Goal: Task Accomplishment & Management: Complete application form

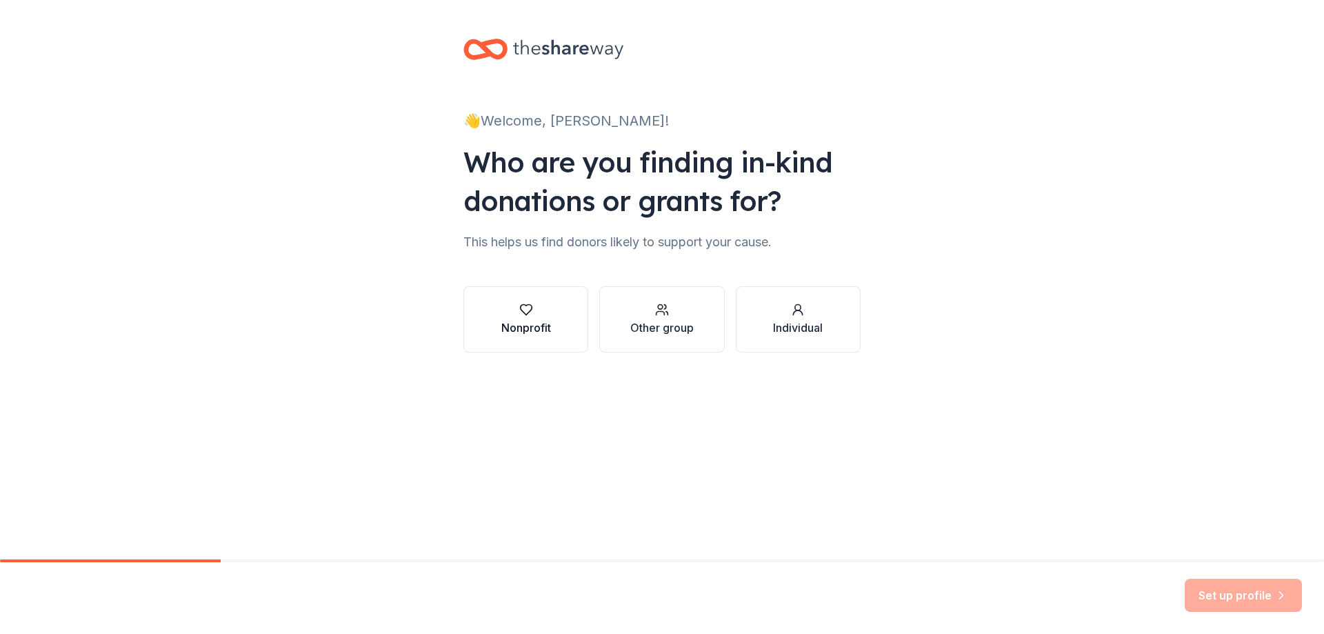
click at [533, 321] on div "Nonprofit" at bounding box center [526, 327] width 50 height 17
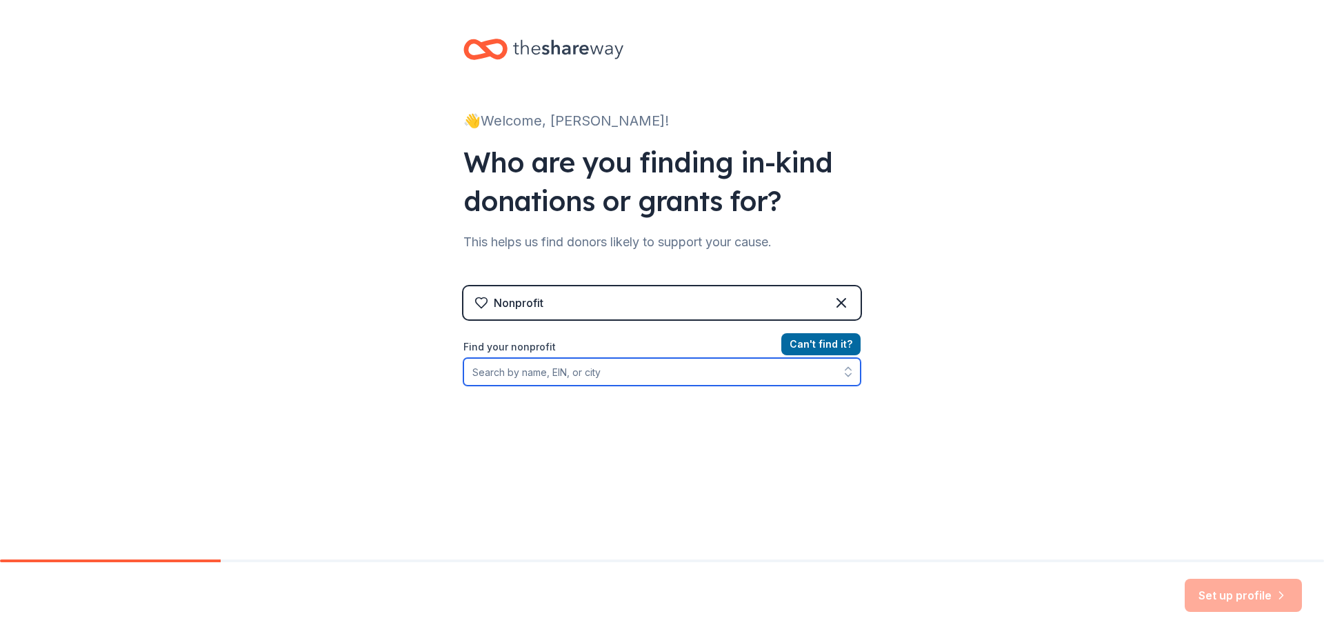
click at [545, 370] on input "Find your nonprofit" at bounding box center [661, 372] width 397 height 28
type input "Arizona HOSA"
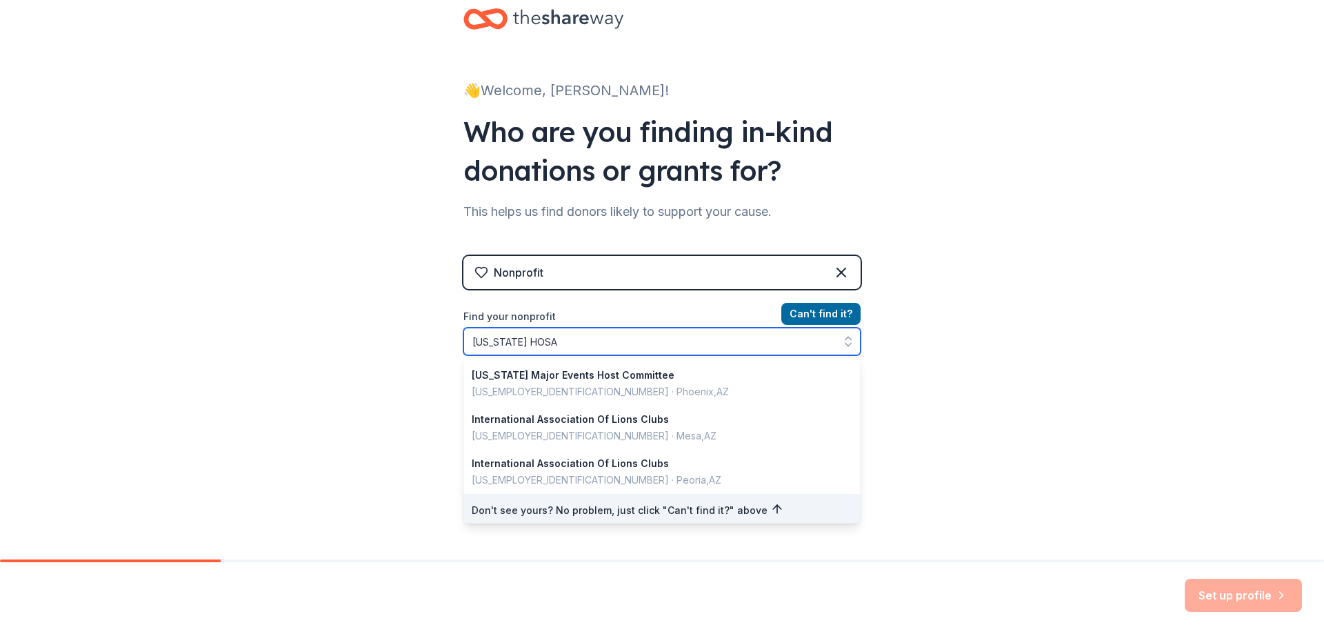
scroll to position [50, 0]
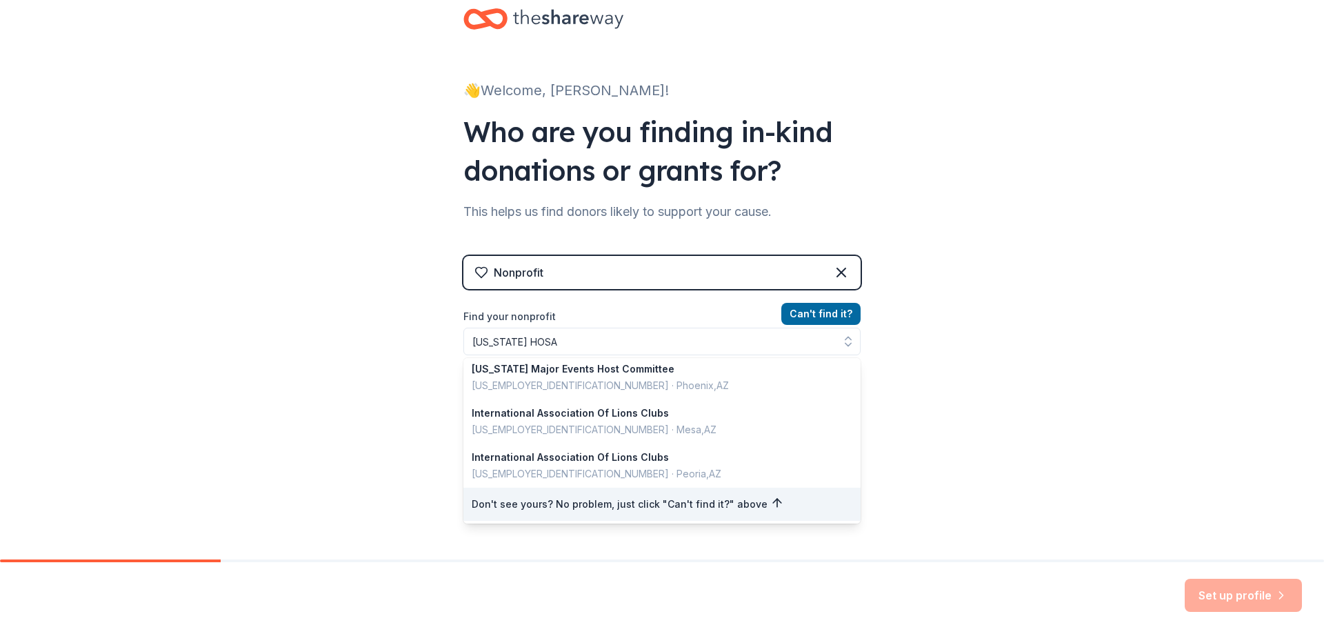
click at [813, 306] on div "Nonprofit Can ' t find it? Find your nonprofit Arizona HOSA Arizona Super Bowl …" at bounding box center [661, 374] width 397 height 237
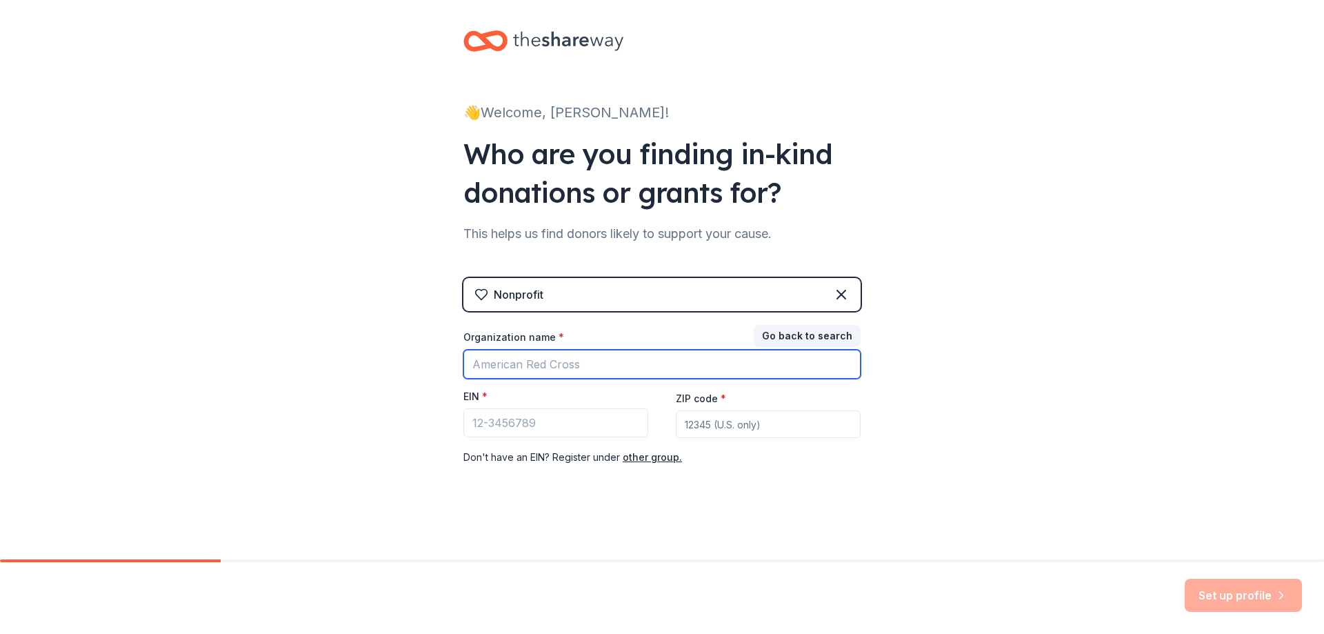
click at [675, 373] on input "Organization name *" at bounding box center [661, 364] width 397 height 29
click at [1002, 414] on div "👋 Welcome, Sandra! Who are you finding in-kind donations or grants for? This he…" at bounding box center [662, 275] width 1324 height 567
click at [811, 294] on div "Nonprofit" at bounding box center [661, 294] width 397 height 33
click at [625, 461] on button "other group." at bounding box center [652, 457] width 59 height 17
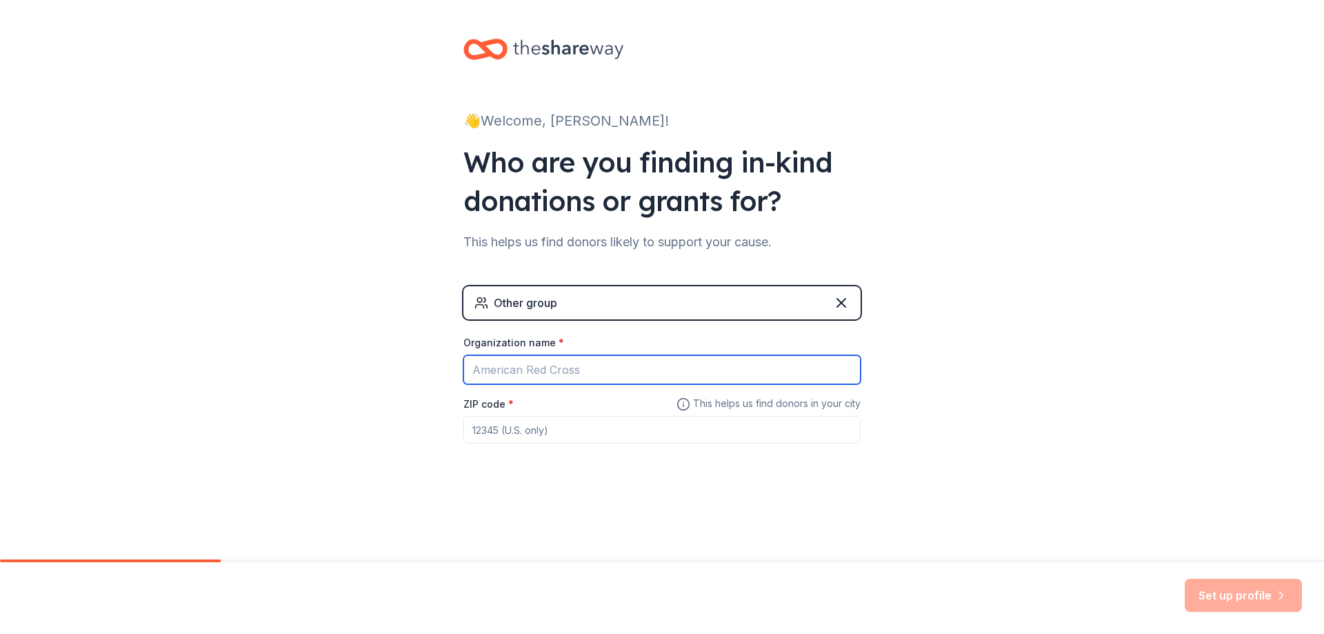
click at [580, 372] on input "Organization name *" at bounding box center [661, 369] width 397 height 29
type input "Arizona HOSA"
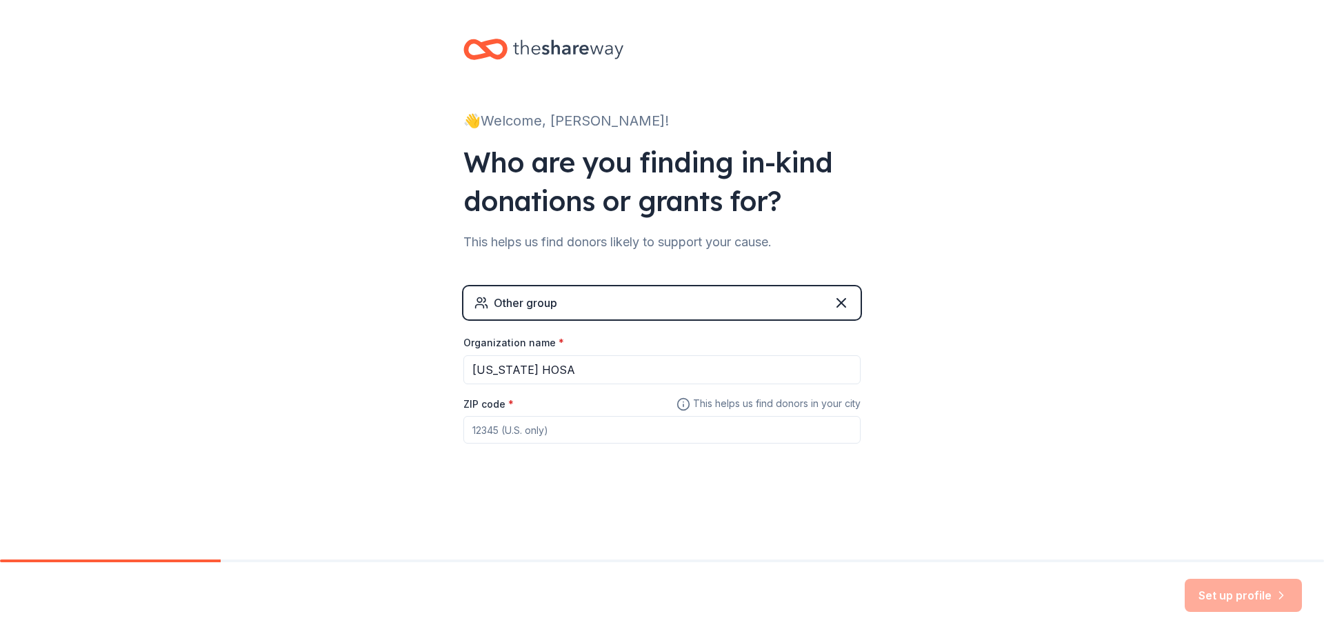
click at [529, 425] on input "ZIP code *" at bounding box center [661, 430] width 397 height 28
type input "85007"
click at [1266, 589] on button "Set up profile" at bounding box center [1242, 594] width 117 height 33
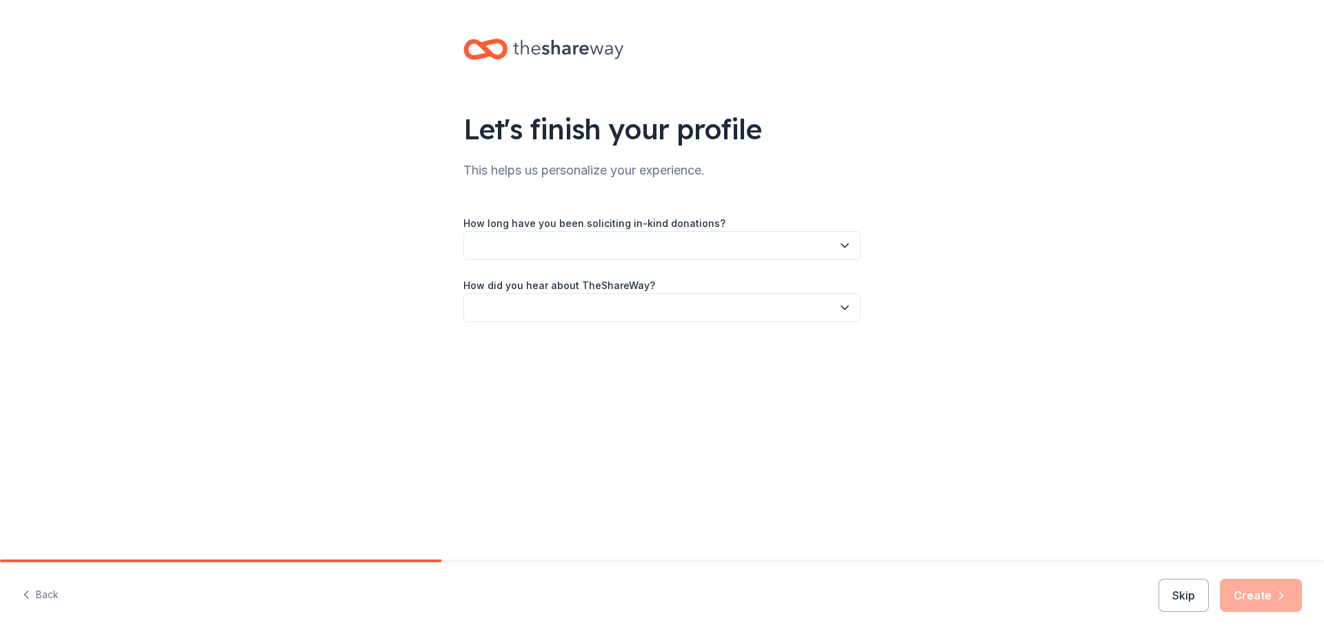
click at [732, 244] on button "button" at bounding box center [661, 245] width 397 height 29
click at [723, 271] on div "This is my first time!" at bounding box center [662, 283] width 390 height 28
click at [782, 301] on button "button" at bounding box center [661, 307] width 397 height 29
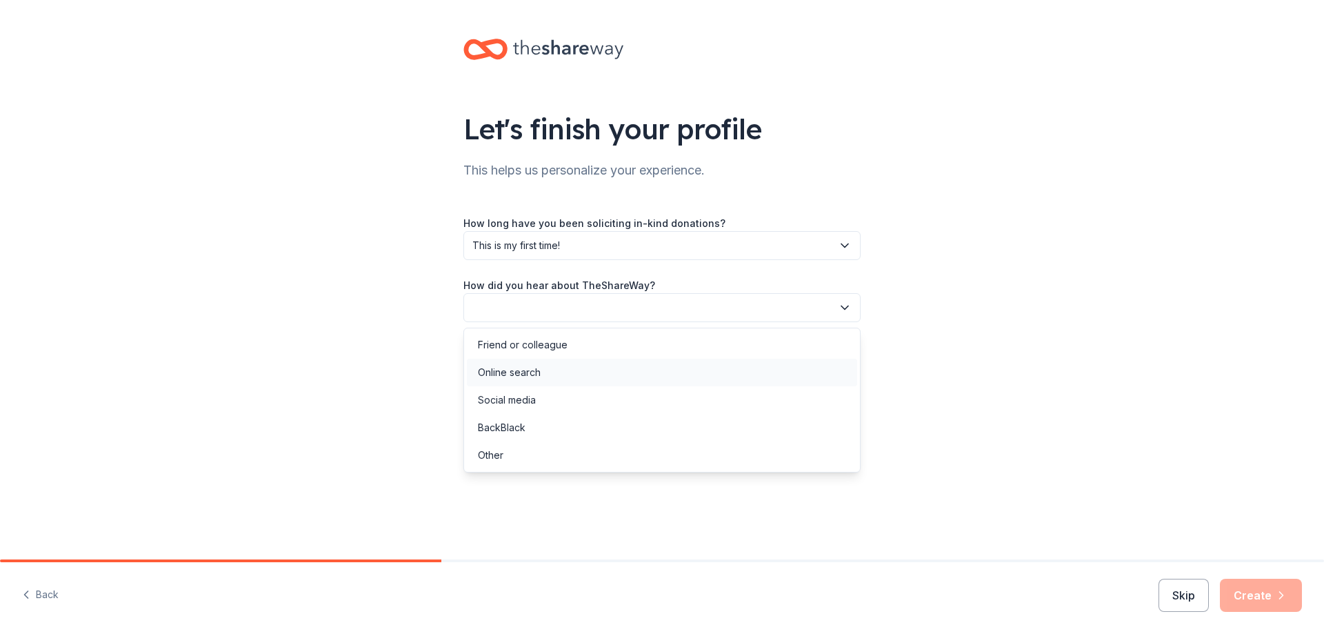
click at [696, 373] on div "Online search" at bounding box center [662, 373] width 390 height 28
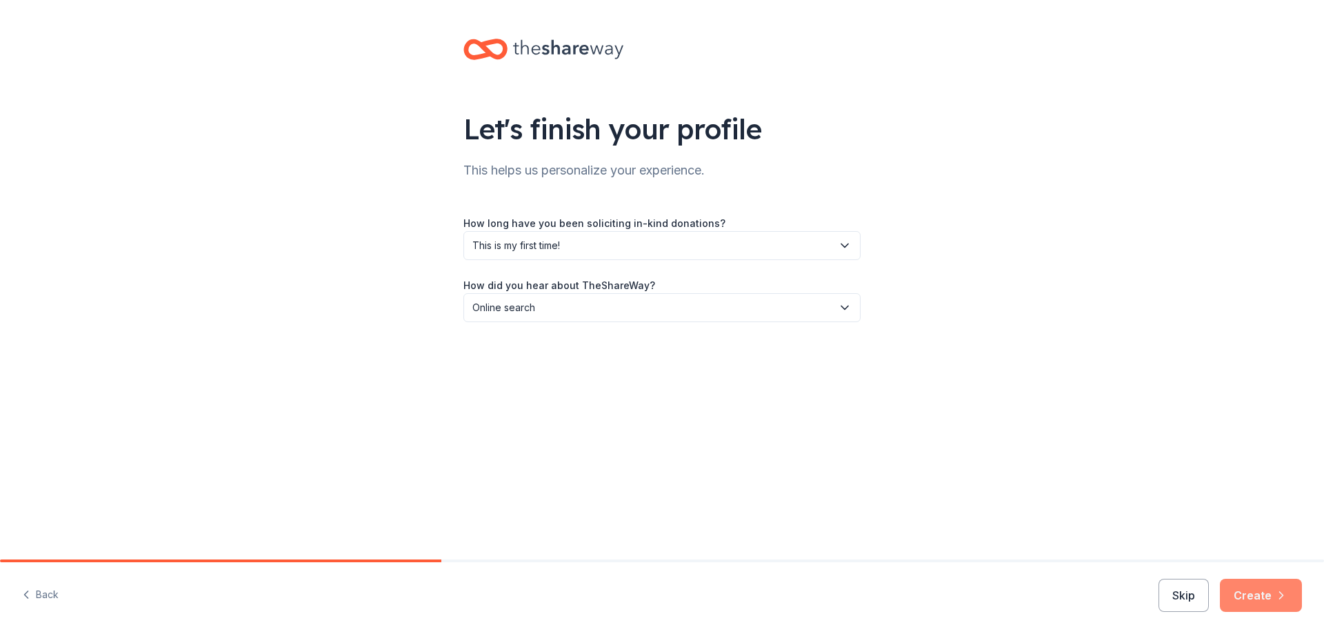
click at [1280, 598] on icon "button" at bounding box center [1281, 595] width 14 height 14
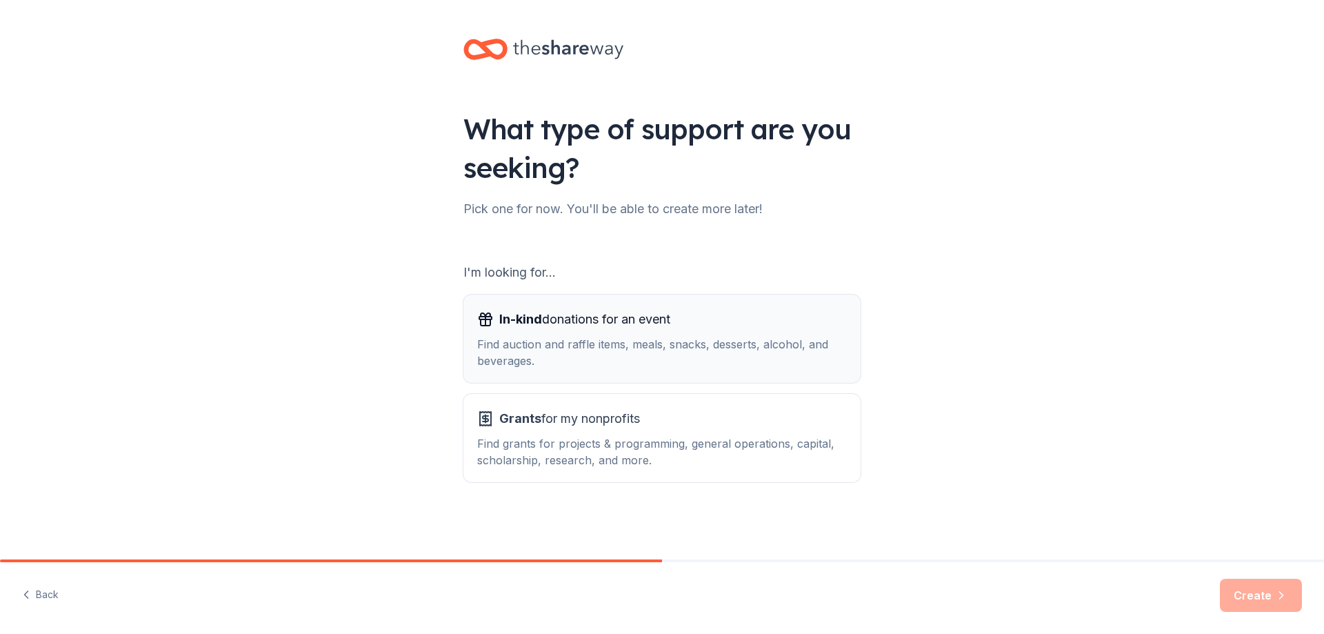
click at [589, 335] on div "In-kind donations for an event Find auction and raffle items, meals, snacks, de…" at bounding box center [662, 338] width 370 height 61
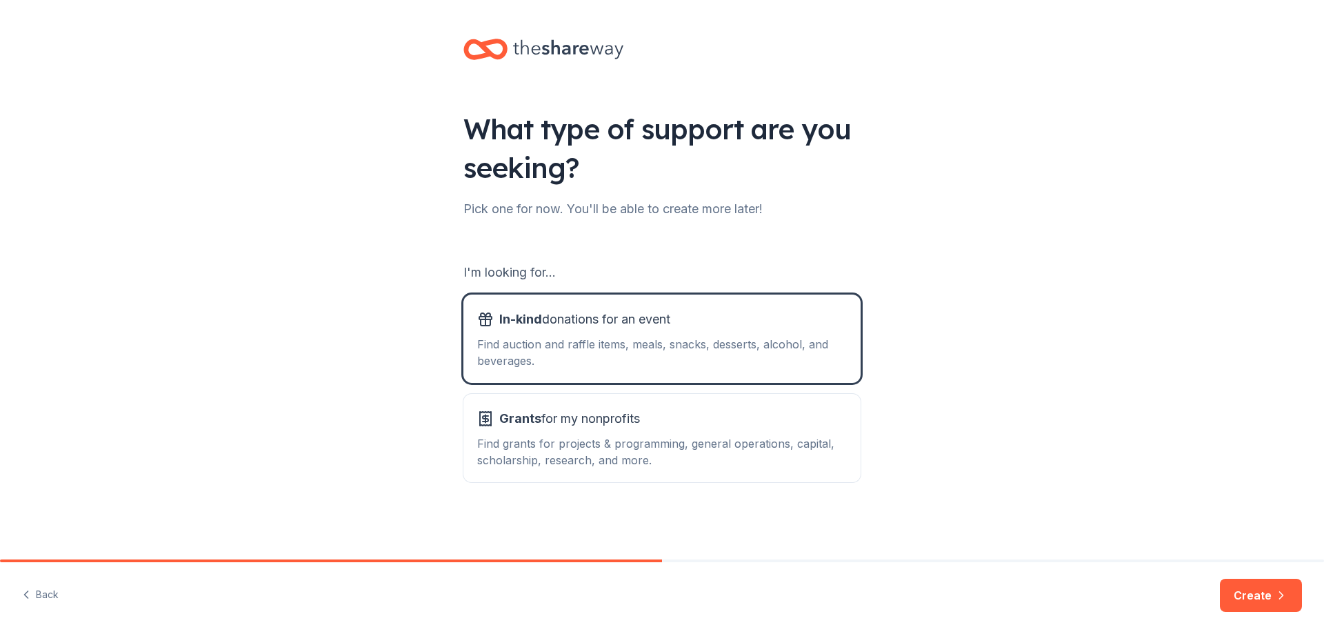
click at [1239, 594] on button "Create" at bounding box center [1261, 594] width 82 height 33
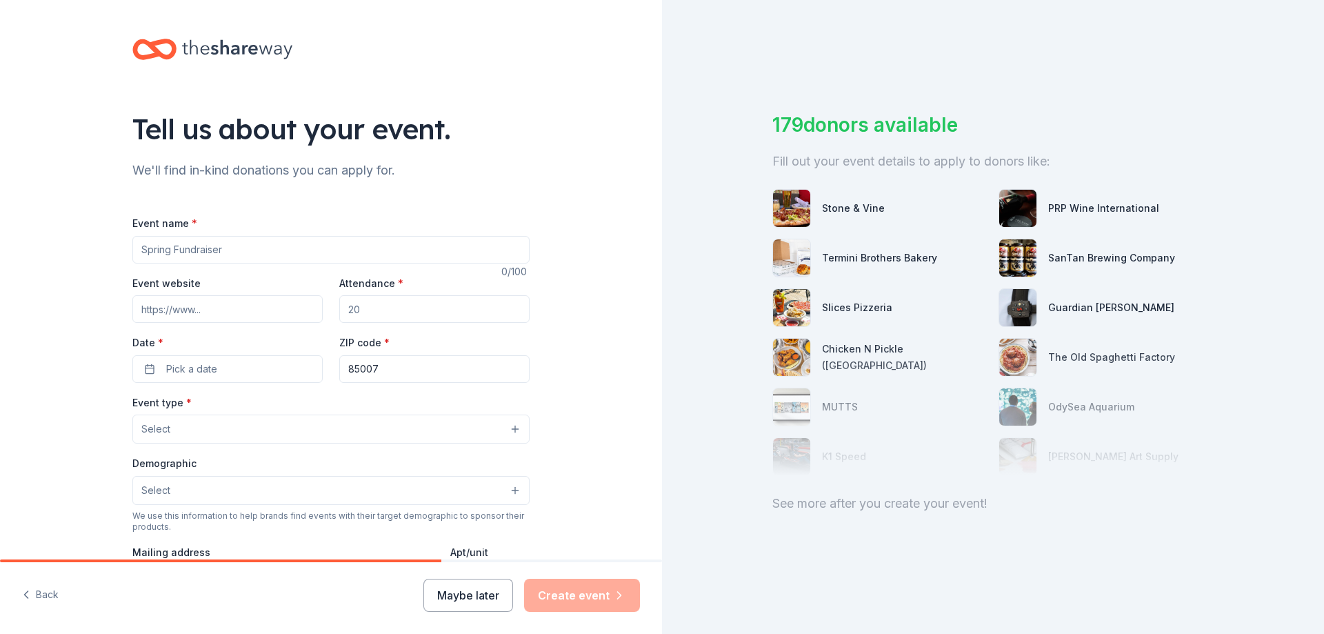
click at [223, 250] on input "Event name *" at bounding box center [330, 250] width 397 height 28
type input "Advisor Leadership Academy"
click at [257, 310] on input "Event website" at bounding box center [227, 309] width 190 height 28
paste input "https://www.azhosa.org/advisor-conference"
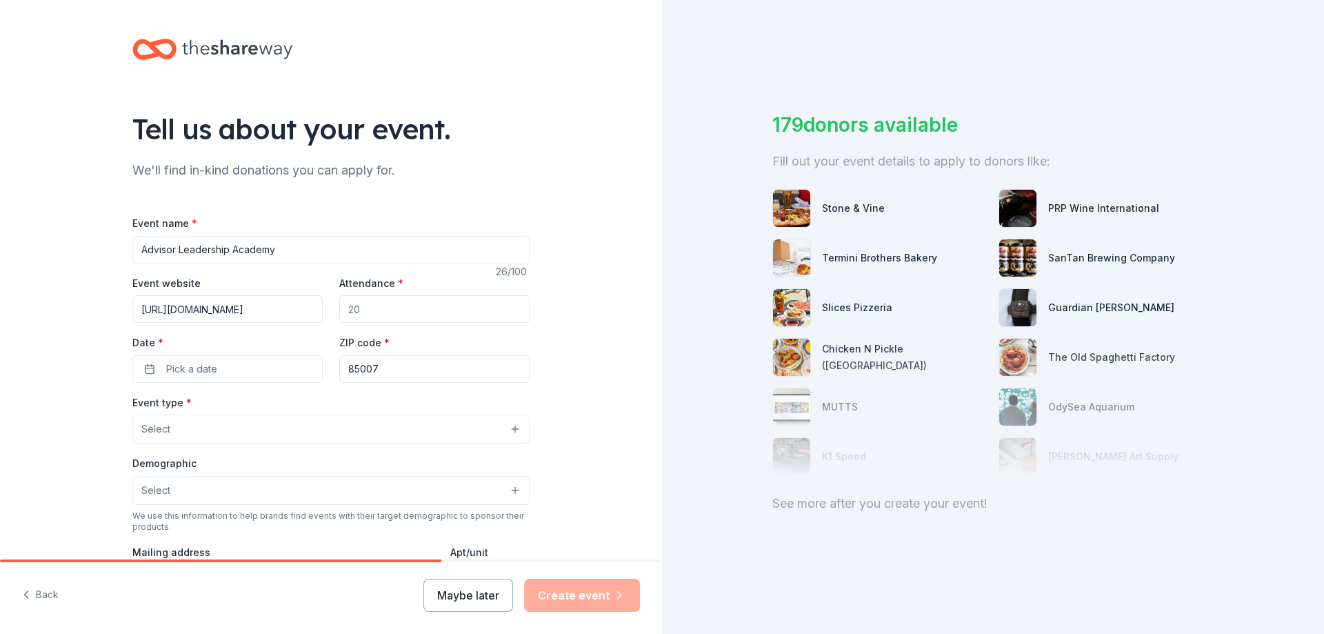
type input "https://www.azhosa.org/advisor-conference"
click at [382, 303] on input "Attendance *" at bounding box center [434, 309] width 190 height 28
type input "9"
type input "150"
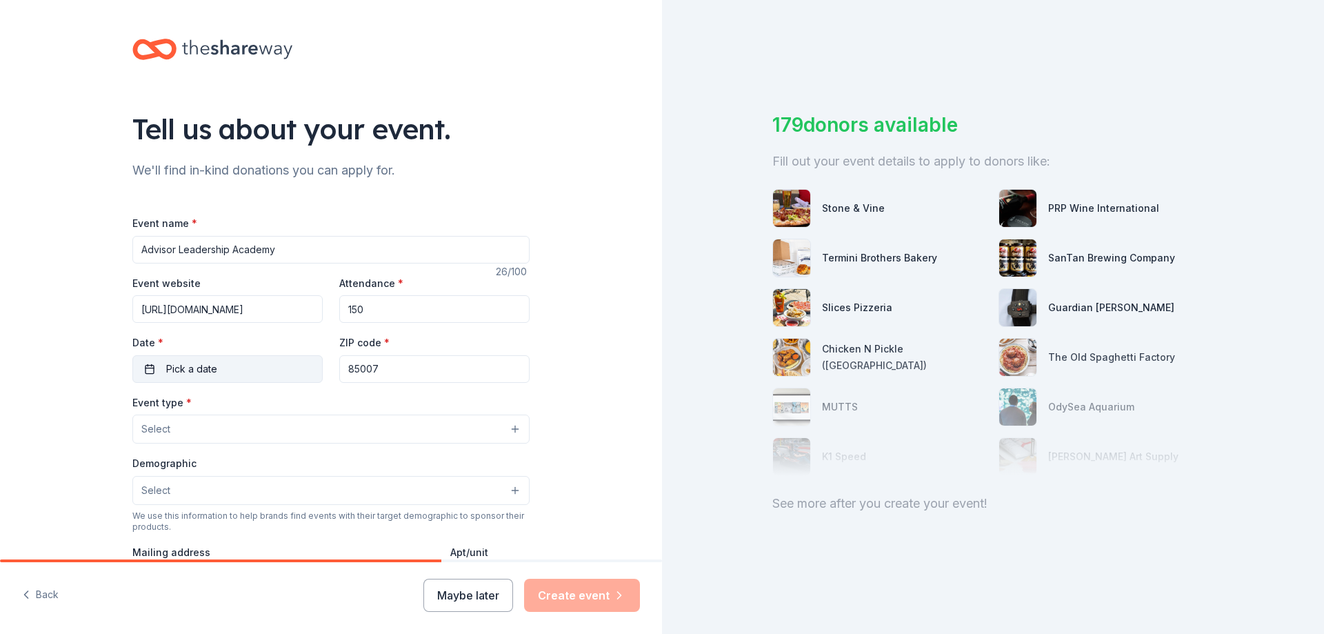
click at [232, 368] on button "Pick a date" at bounding box center [227, 369] width 190 height 28
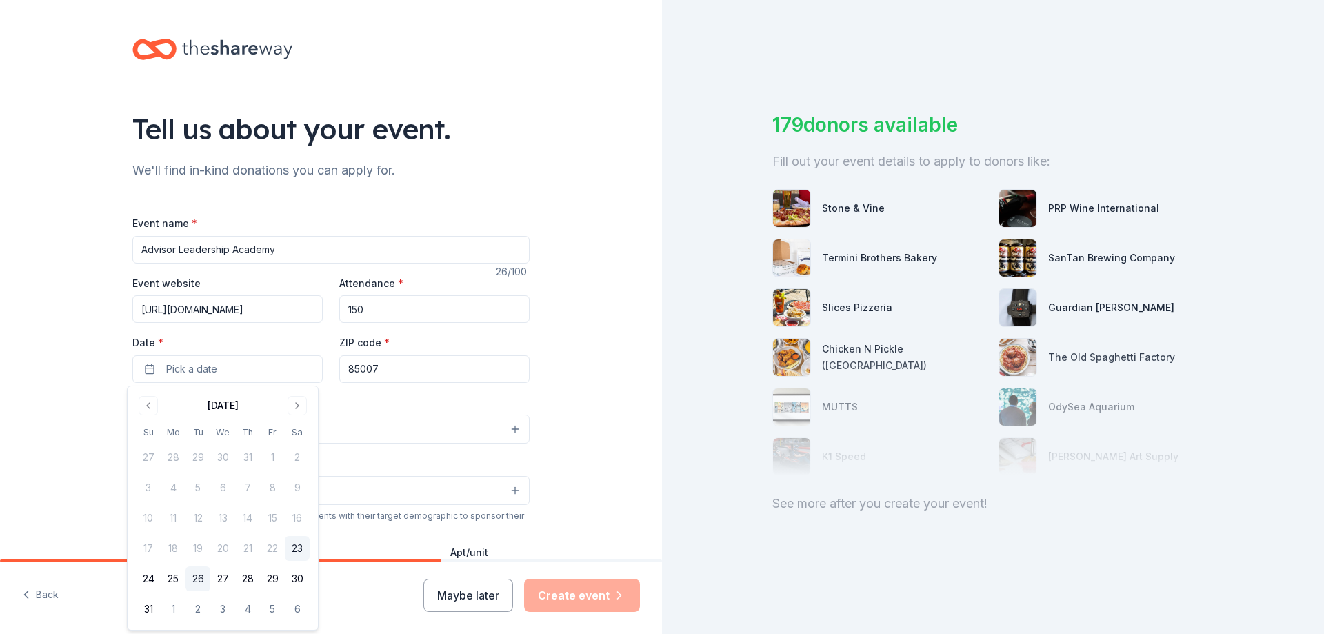
click at [196, 577] on button "26" at bounding box center [197, 578] width 25 height 25
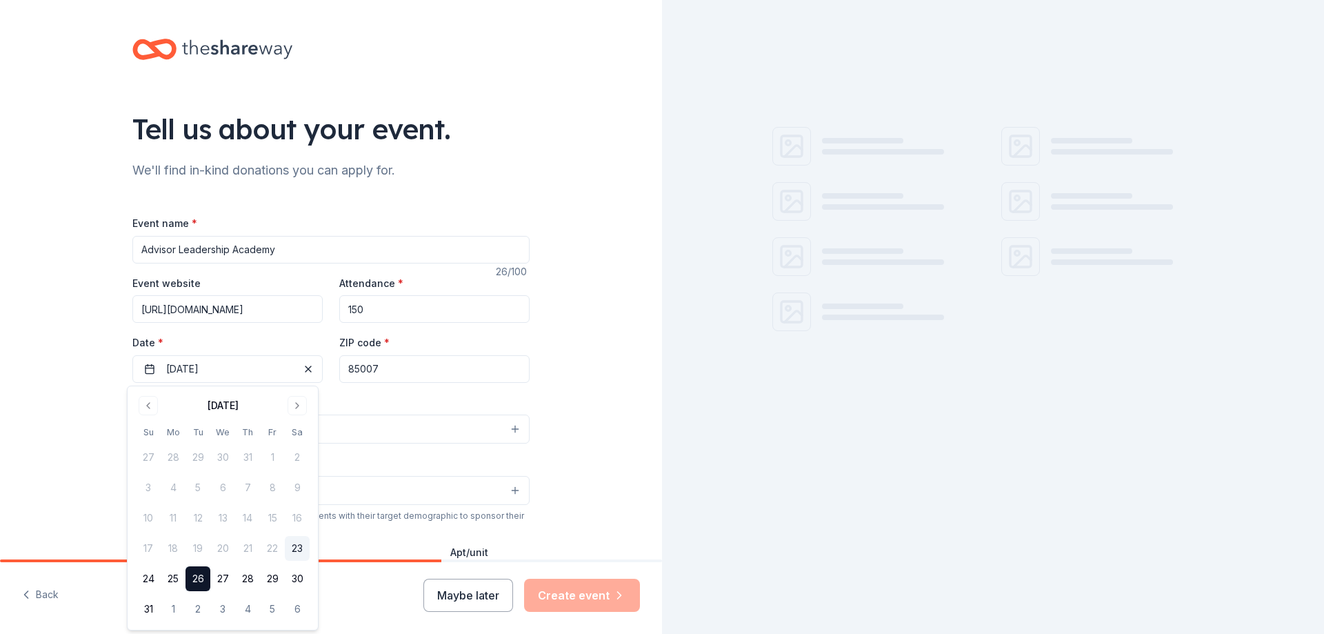
click at [390, 378] on input "85007" at bounding box center [434, 369] width 190 height 28
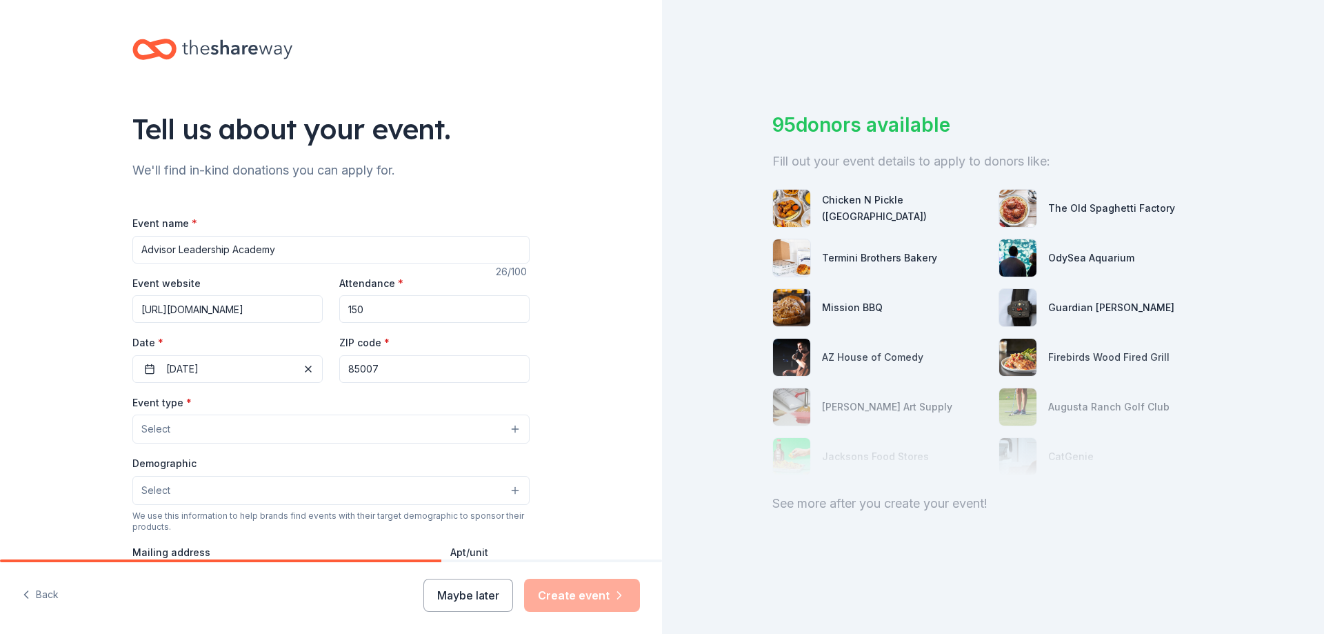
click at [344, 423] on button "Select" at bounding box center [330, 428] width 397 height 29
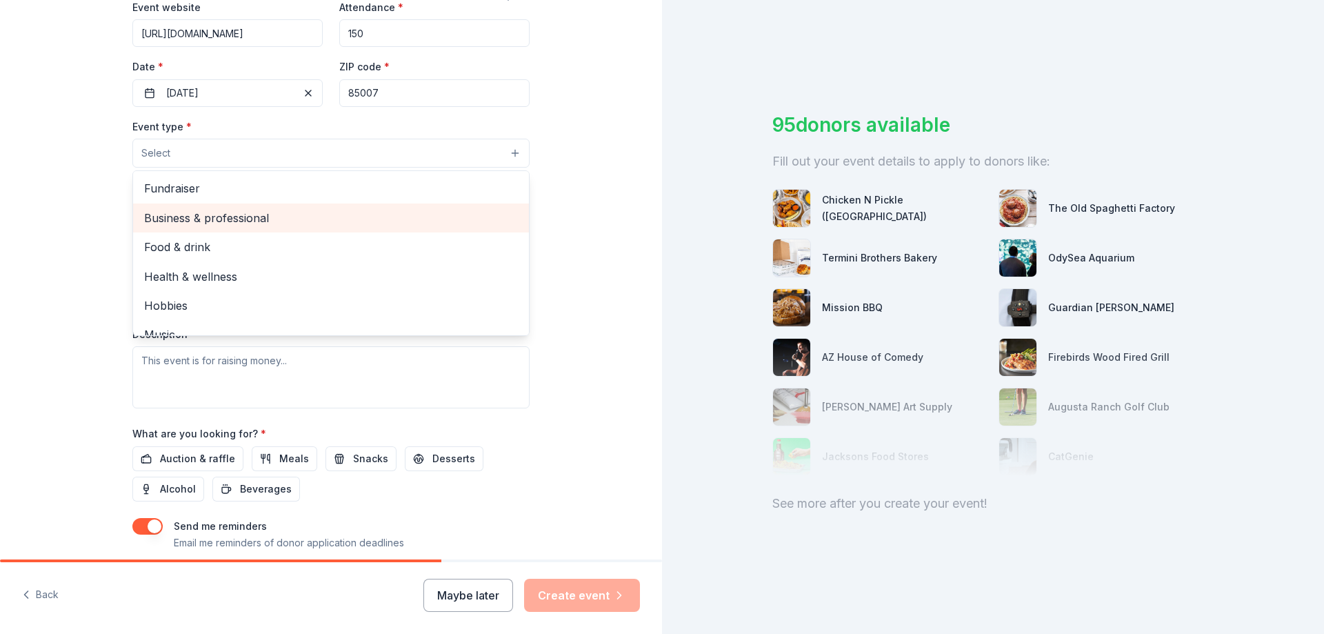
click at [254, 221] on span "Business & professional" at bounding box center [331, 218] width 374 height 18
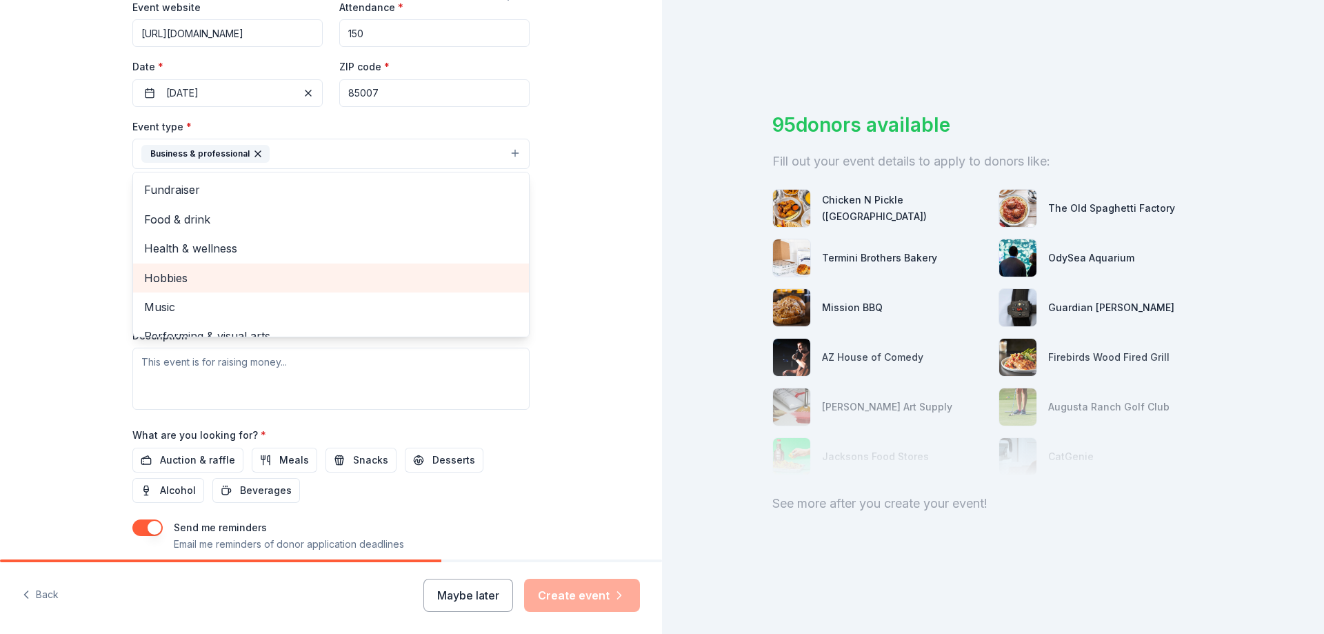
scroll to position [17, 0]
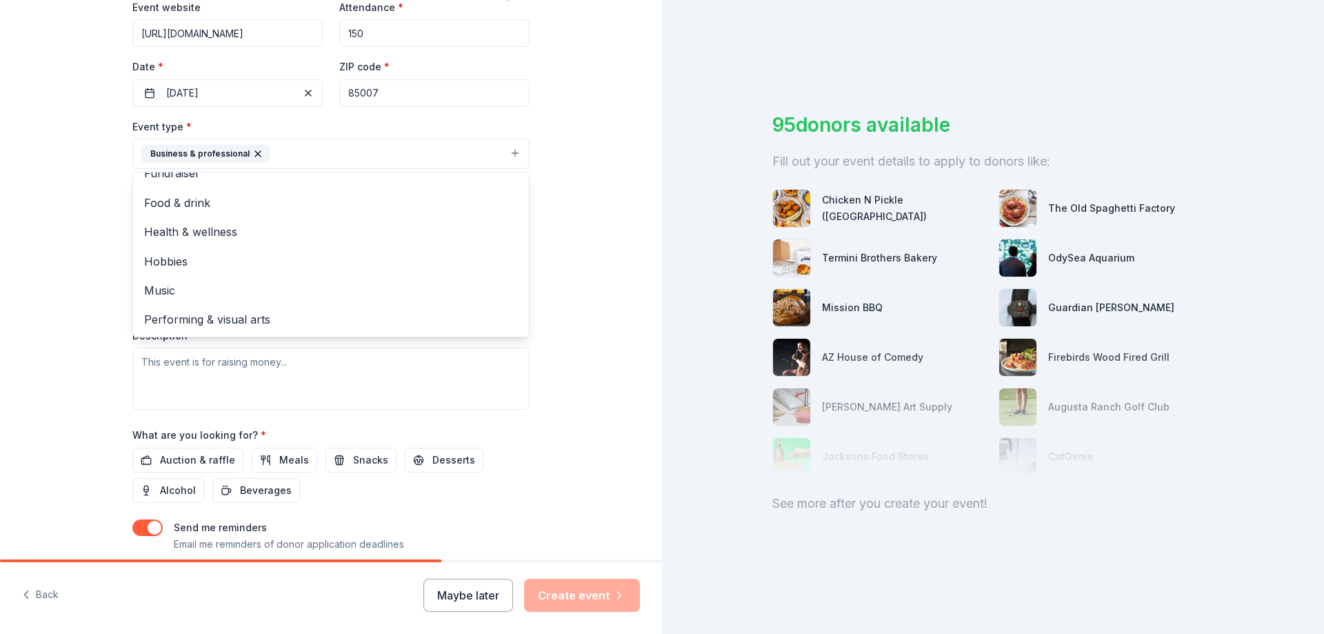
click at [550, 279] on div "Tell us about your event. We'll find in-kind donations you can apply for. Event…" at bounding box center [331, 183] width 662 height 919
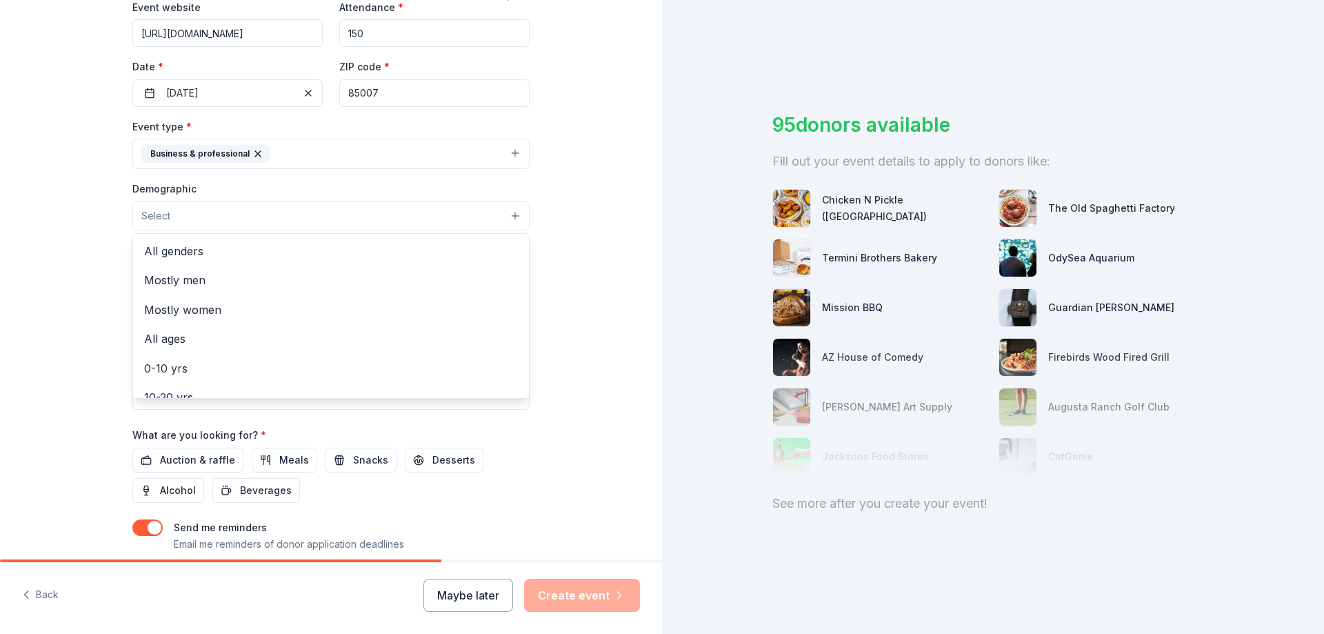
click at [397, 205] on button "Select" at bounding box center [330, 215] width 397 height 29
click at [301, 258] on span "All genders" at bounding box center [331, 251] width 374 height 18
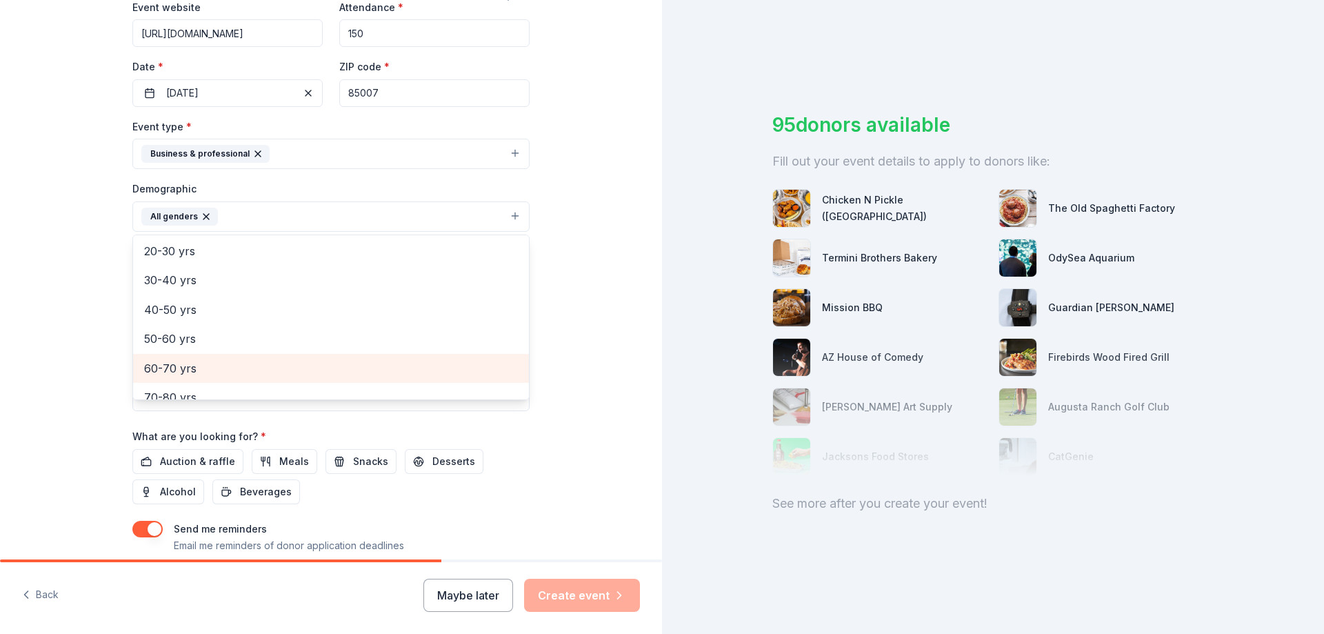
scroll to position [123, 0]
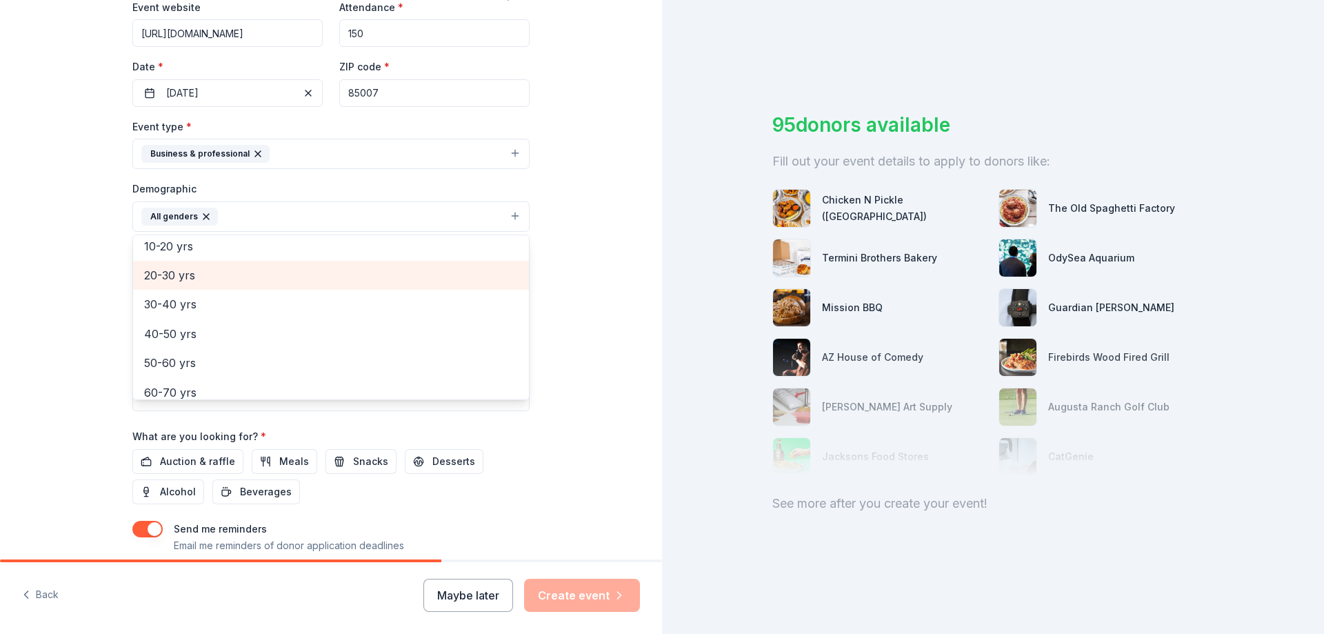
click at [209, 283] on span "20-30 yrs" at bounding box center [331, 275] width 374 height 18
click at [209, 283] on span "30-40 yrs" at bounding box center [331, 275] width 374 height 18
click at [209, 283] on span "40-50 yrs" at bounding box center [331, 275] width 374 height 18
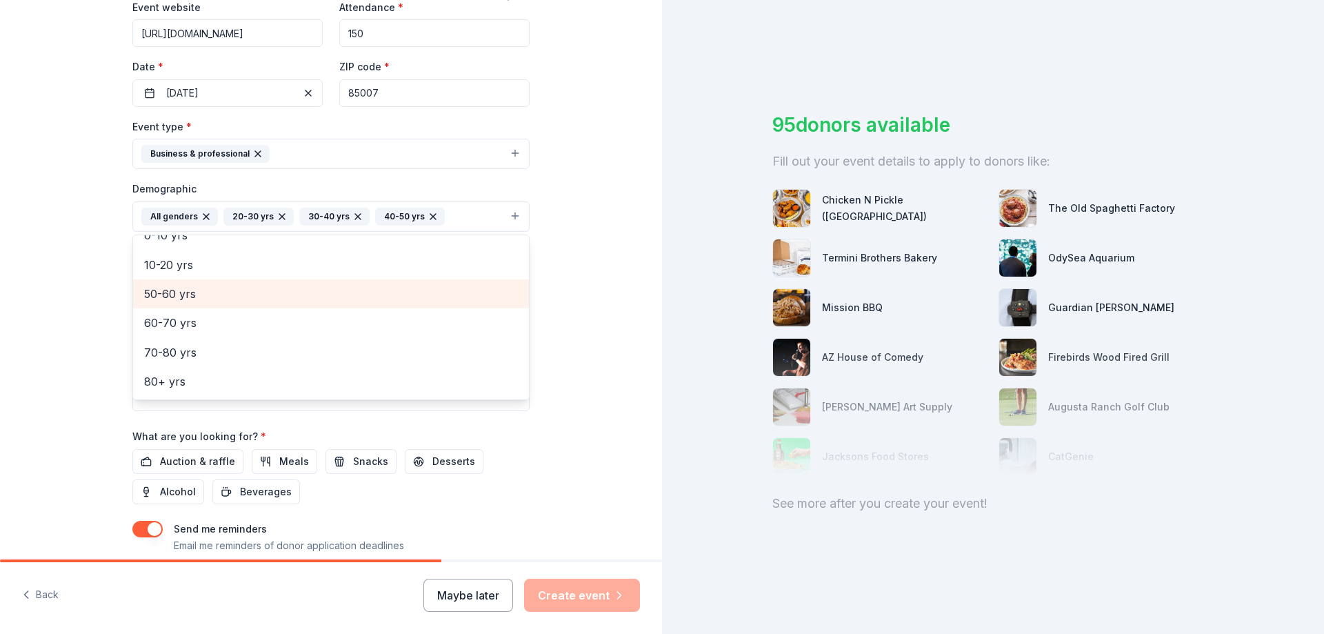
scroll to position [105, 0]
click at [565, 343] on div "Tell us about your event. We'll find in-kind donations you can apply for. Event…" at bounding box center [331, 184] width 662 height 920
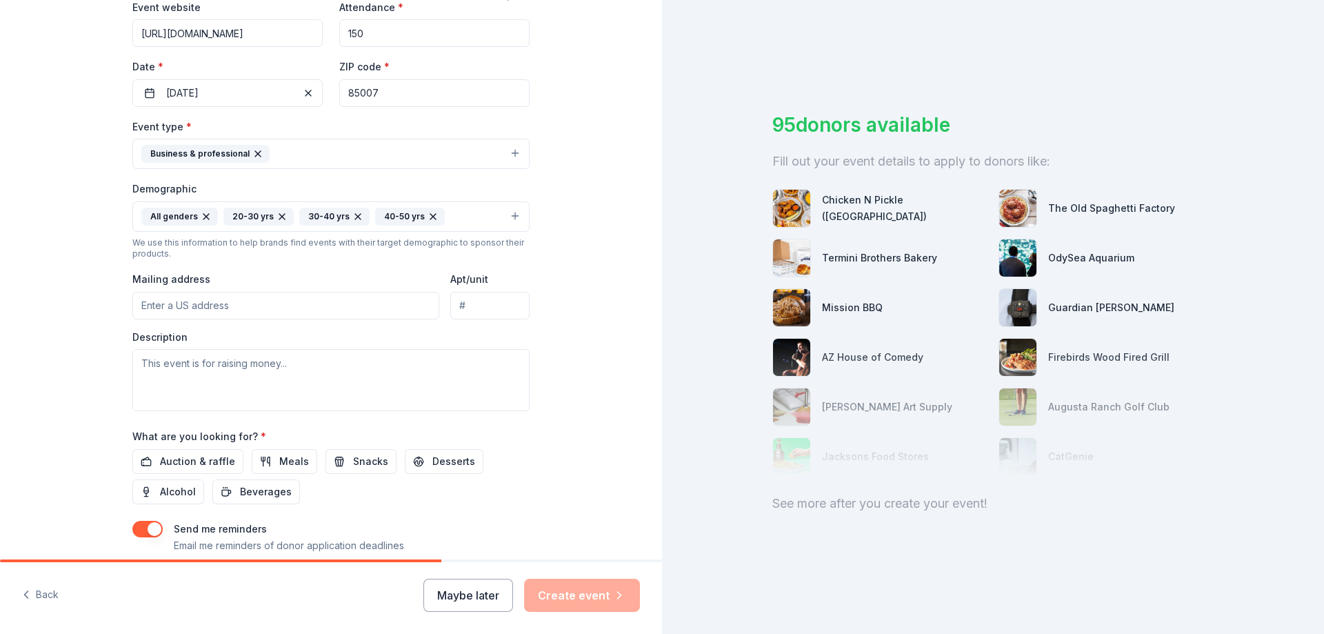
click at [345, 319] on div "Event type * Business & professional Demographic All genders 20-30 yrs 30-40 yr…" at bounding box center [330, 264] width 397 height 293
click at [345, 315] on input "Mailing address" at bounding box center [285, 306] width 307 height 28
type input "1535 W JEFFERSON ST # 42"
type input "85007"
click at [283, 367] on textarea at bounding box center [330, 380] width 397 height 62
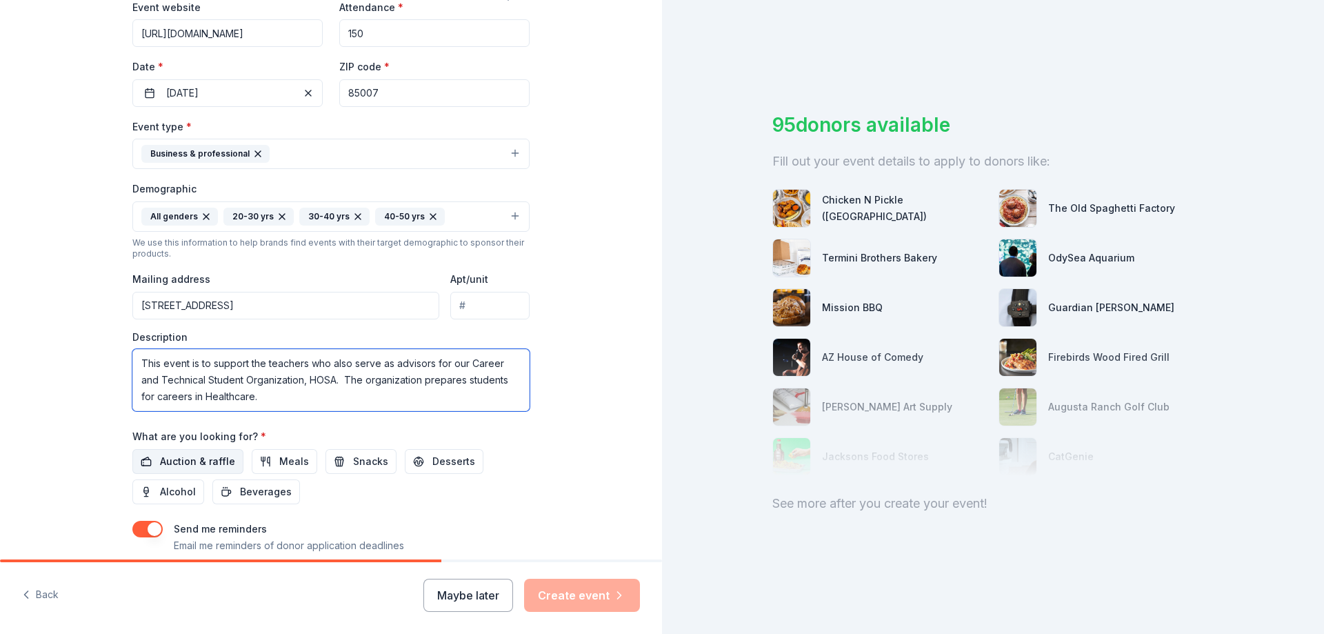
type textarea "This event is to support the teachers who also serve as advisors for our Career…"
click at [196, 460] on span "Auction & raffle" at bounding box center [197, 461] width 75 height 17
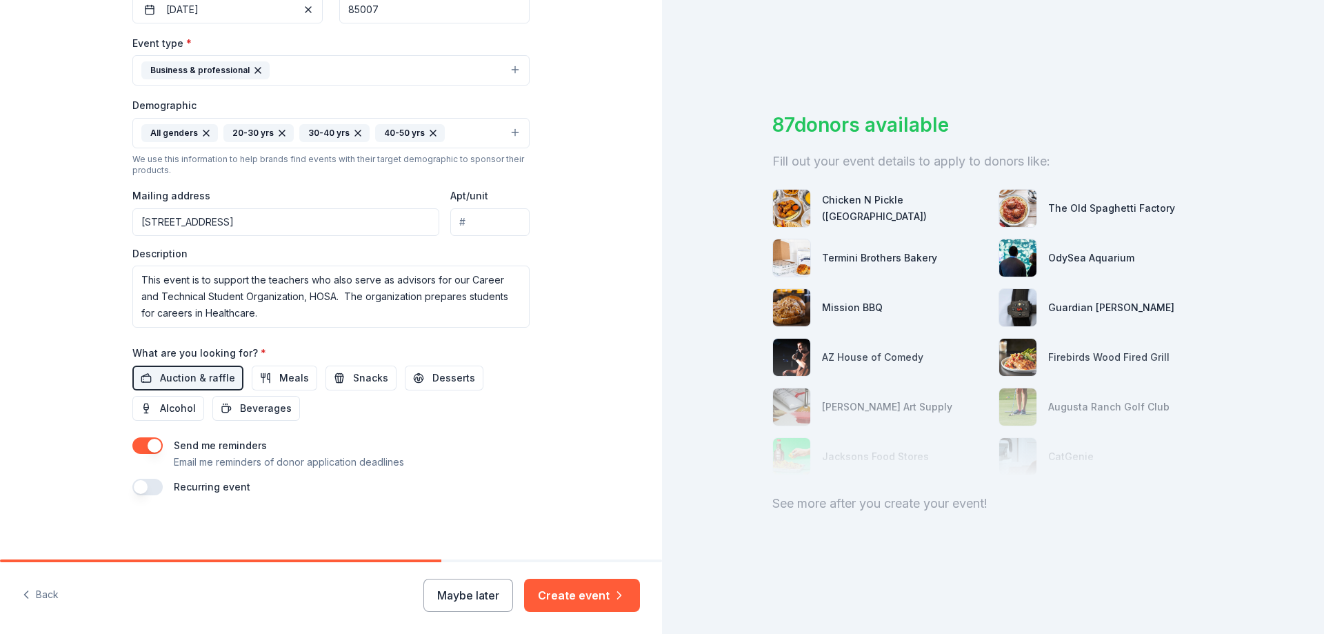
scroll to position [361, 0]
click at [562, 610] on button "Create event" at bounding box center [582, 594] width 116 height 33
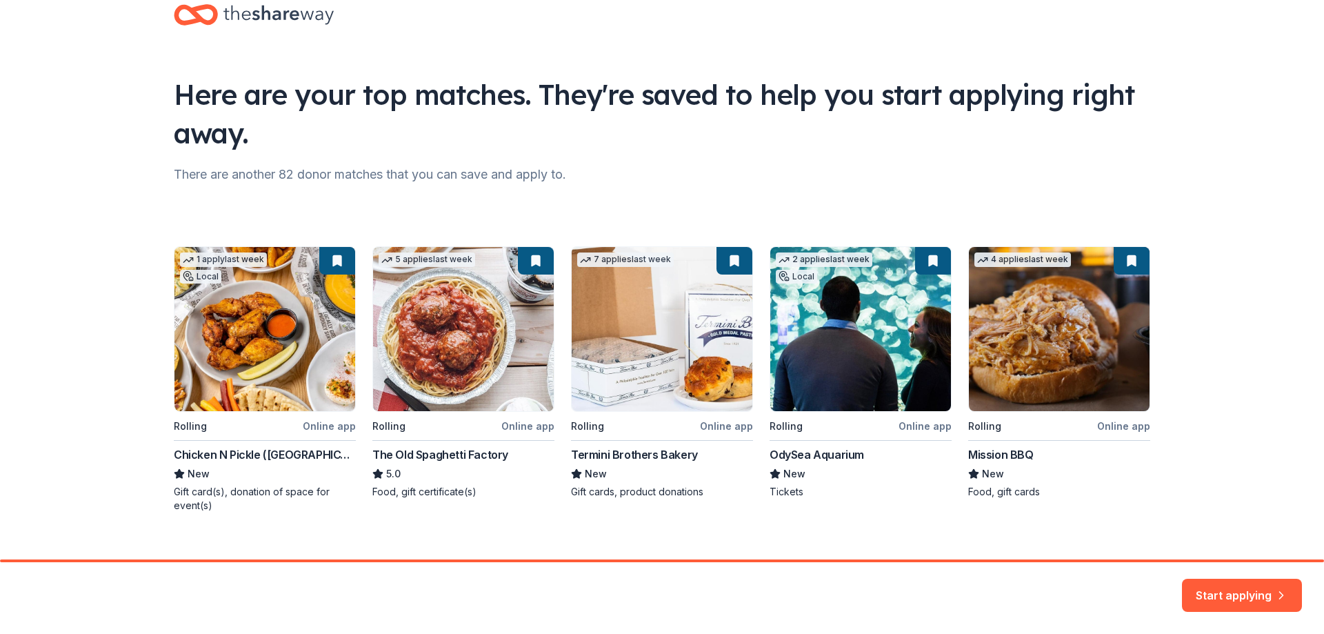
scroll to position [54, 0]
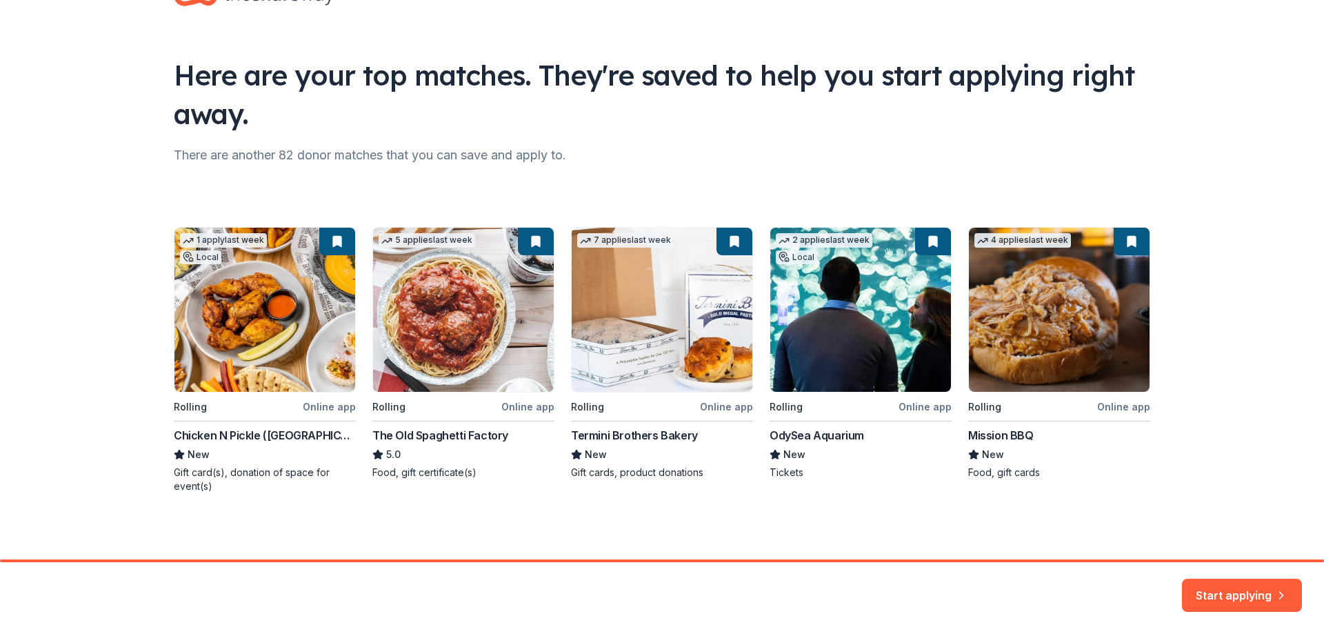
click at [1091, 355] on div "1 apply last week Local Rolling Online app Chicken N Pickle (Glendale) New Gift…" at bounding box center [662, 360] width 976 height 266
click at [1127, 241] on div "1 apply last week Local Rolling Online app Chicken N Pickle (Glendale) New Gift…" at bounding box center [662, 360] width 976 height 266
click at [992, 447] on div "1 apply last week Local Rolling Online app Chicken N Pickle (Glendale) New Gift…" at bounding box center [662, 360] width 976 height 266
click at [1214, 599] on button "Start applying" at bounding box center [1242, 586] width 120 height 33
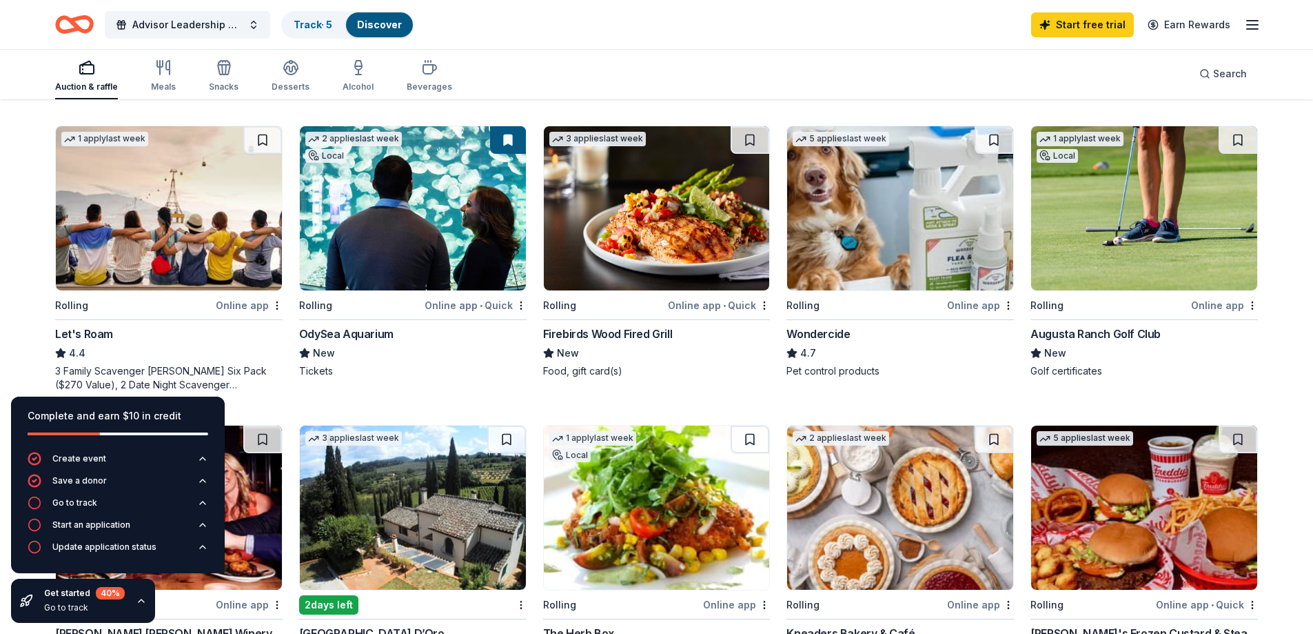
scroll to position [483, 0]
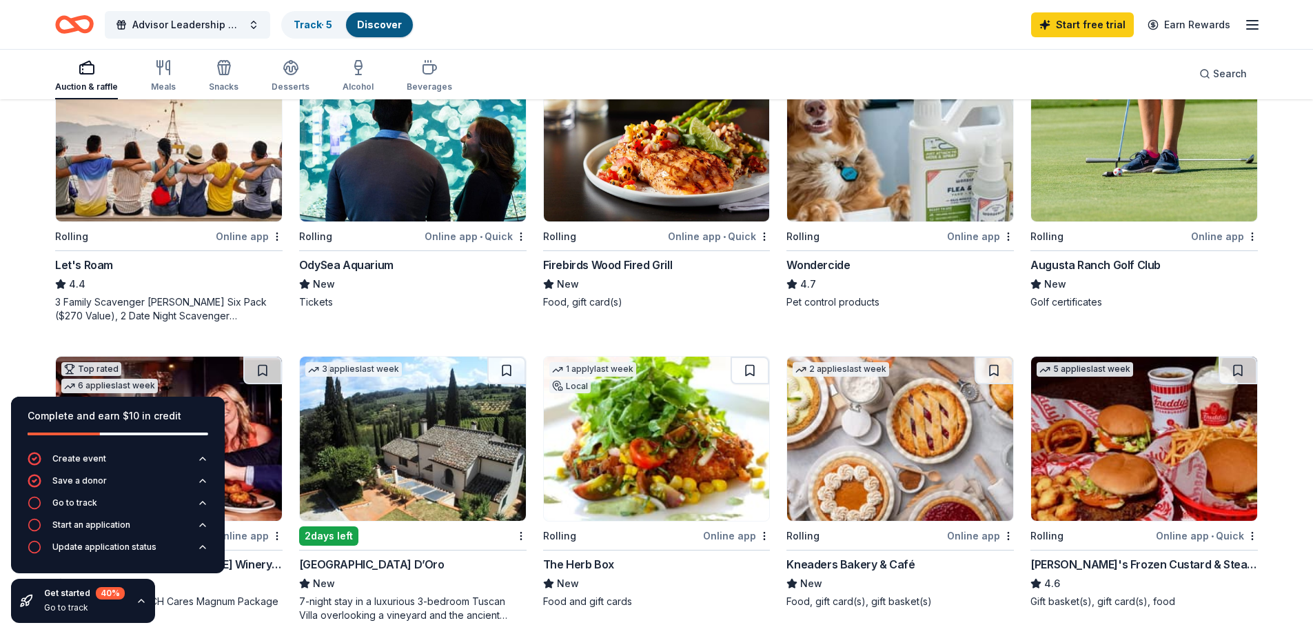
click at [239, 239] on div "Online app" at bounding box center [249, 236] width 67 height 17
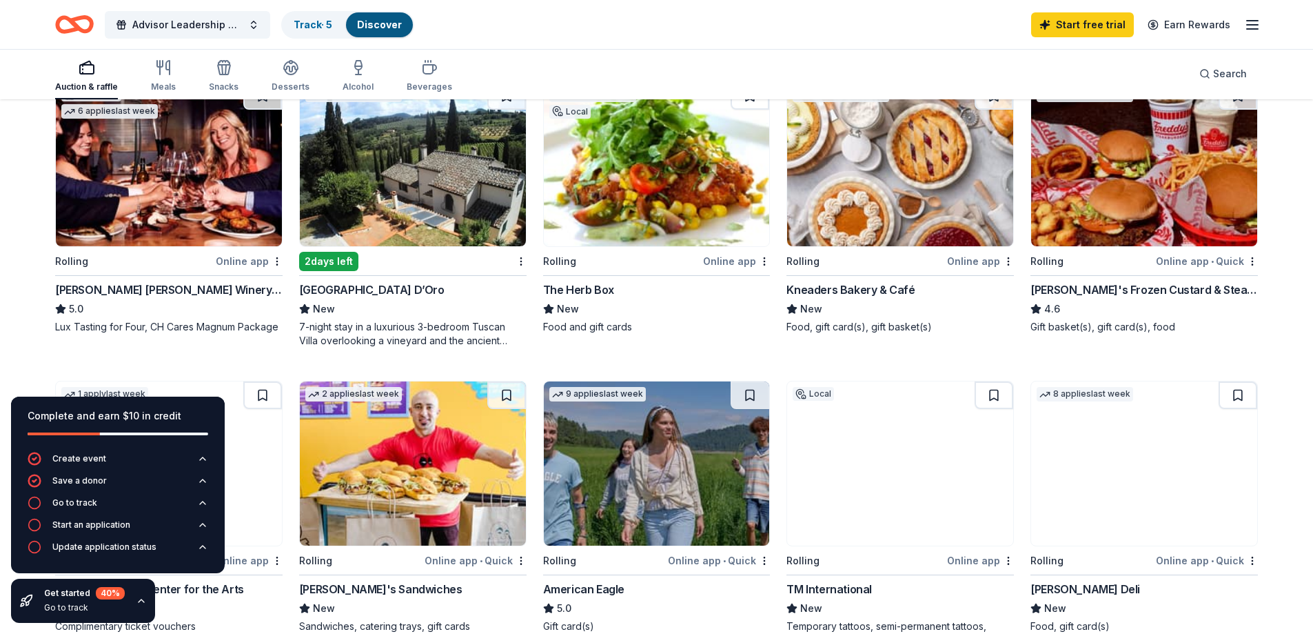
scroll to position [758, 0]
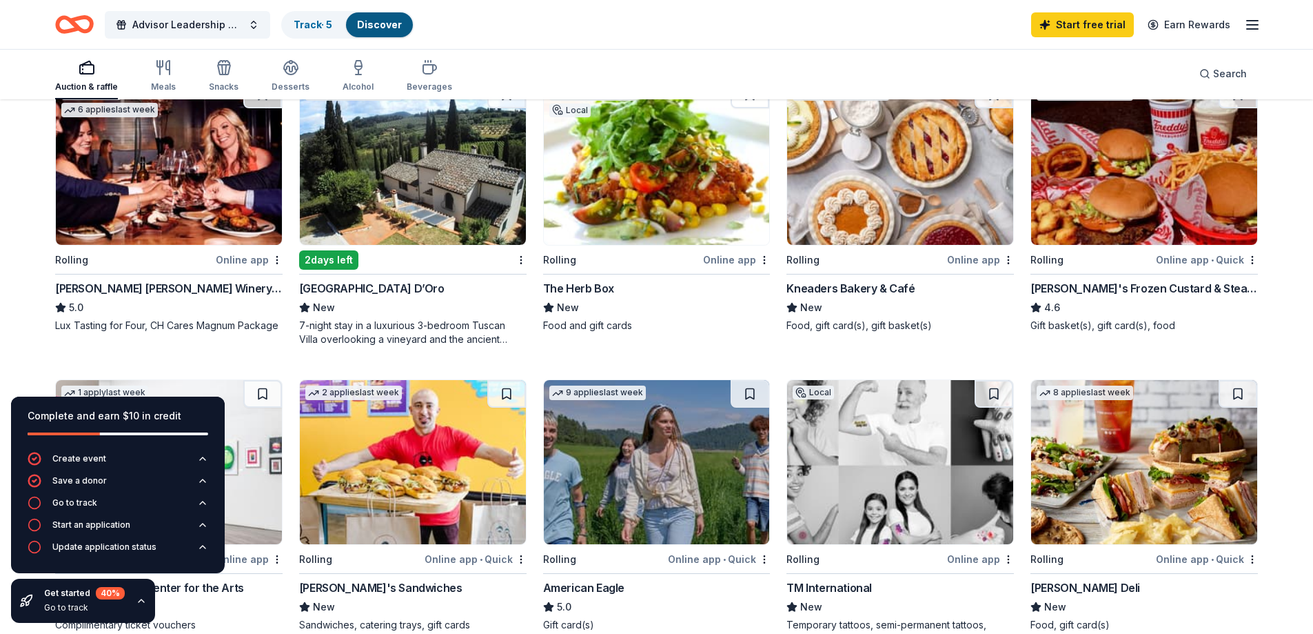
click at [469, 332] on div "7-night stay in a luxurious 3-bedroom Tuscan Villa overlooking a vineyard and t…" at bounding box center [413, 333] width 228 height 28
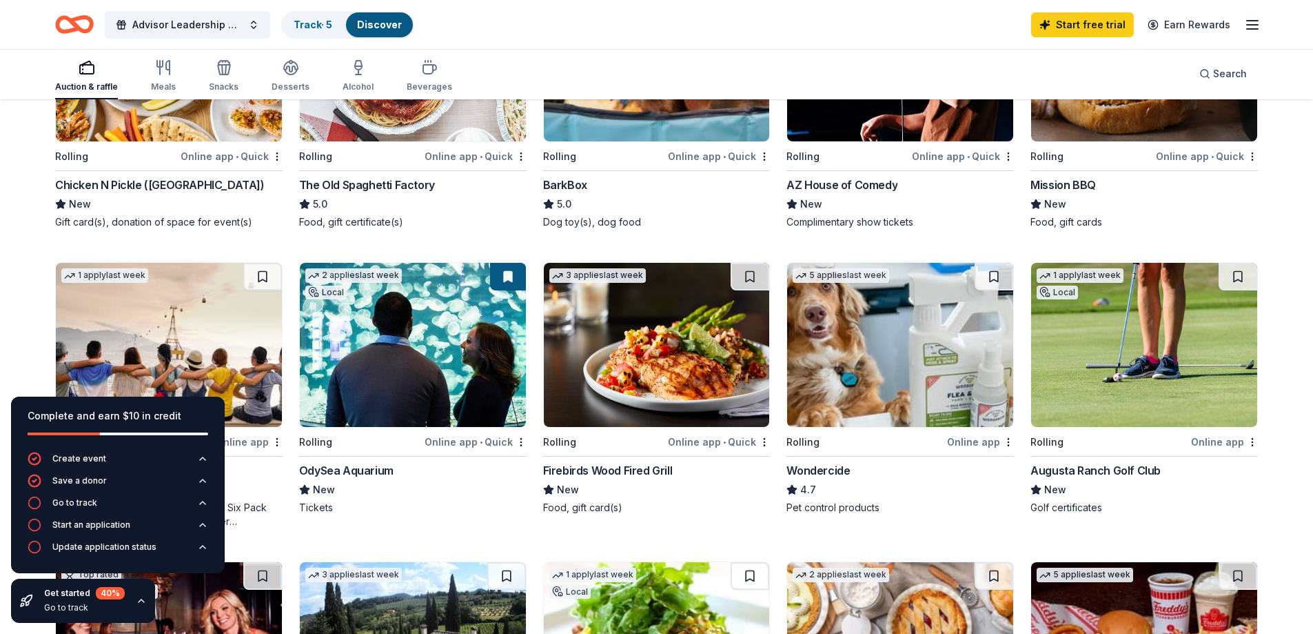
scroll to position [69, 0]
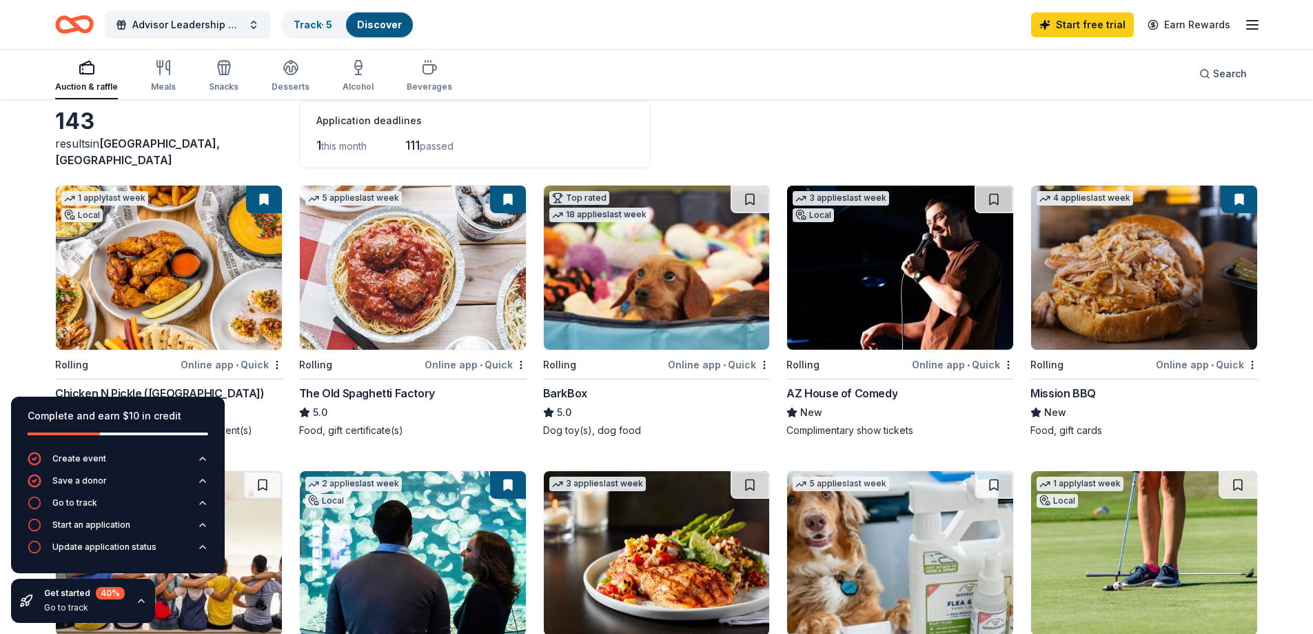
click at [953, 370] on div "Online app • Quick" at bounding box center [963, 364] width 102 height 17
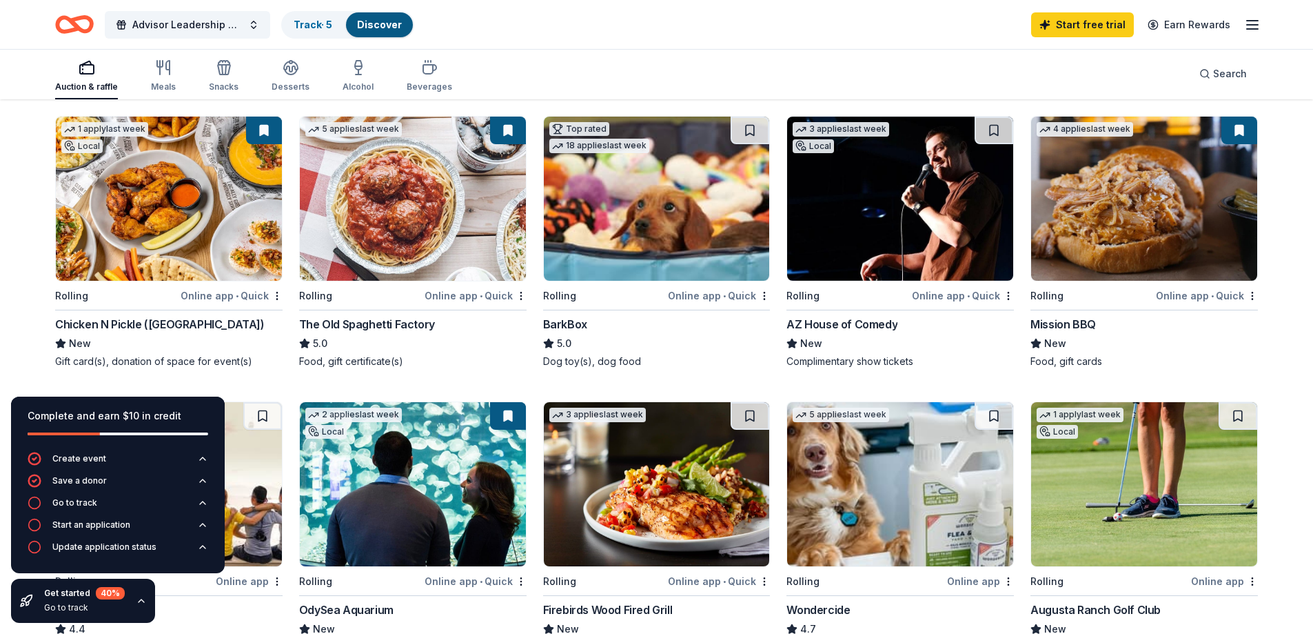
scroll to position [207, 0]
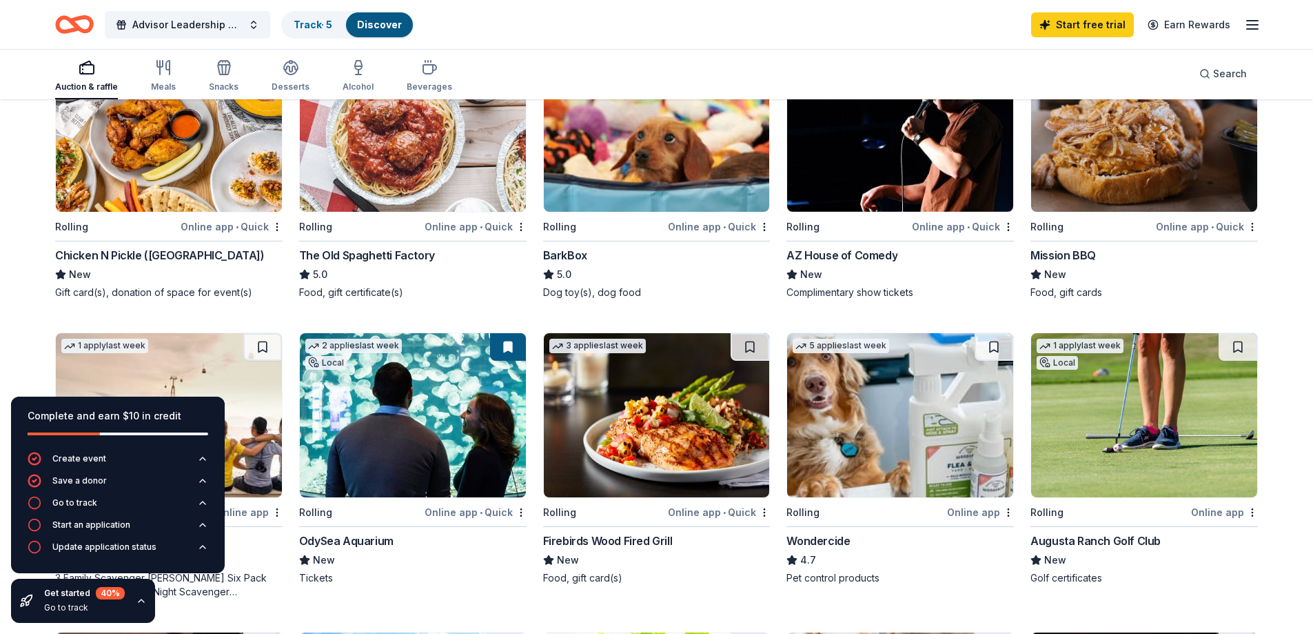
click at [1180, 220] on div "Online app • Quick" at bounding box center [1207, 226] width 102 height 17
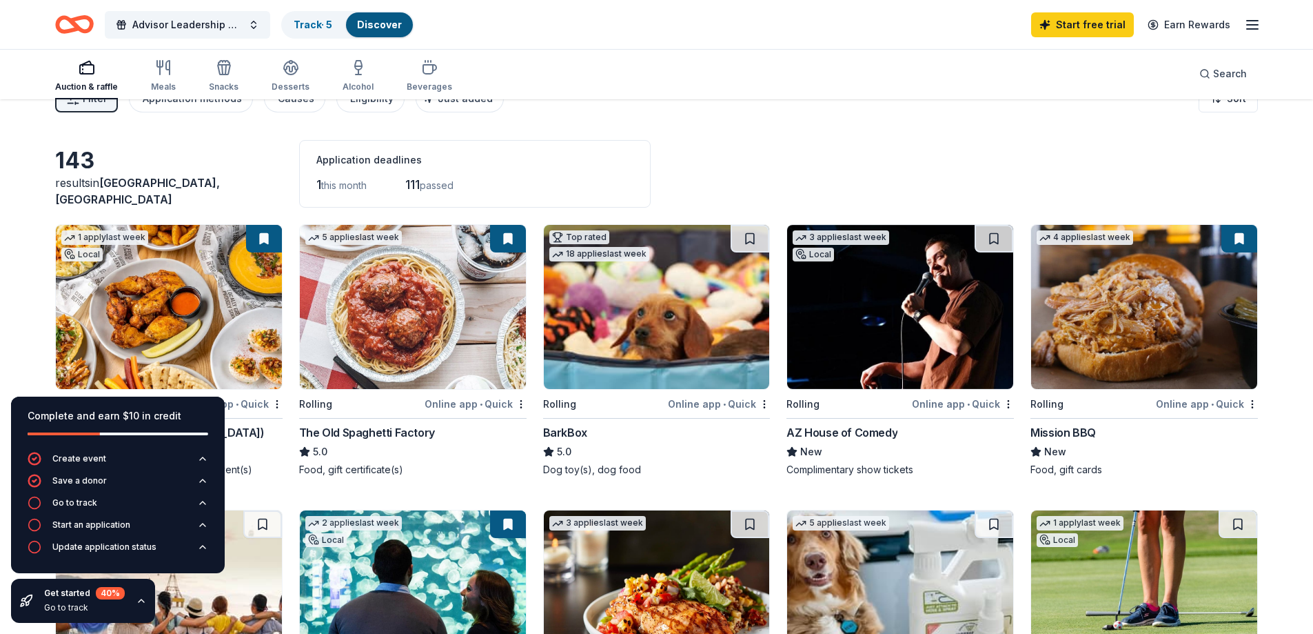
scroll to position [0, 0]
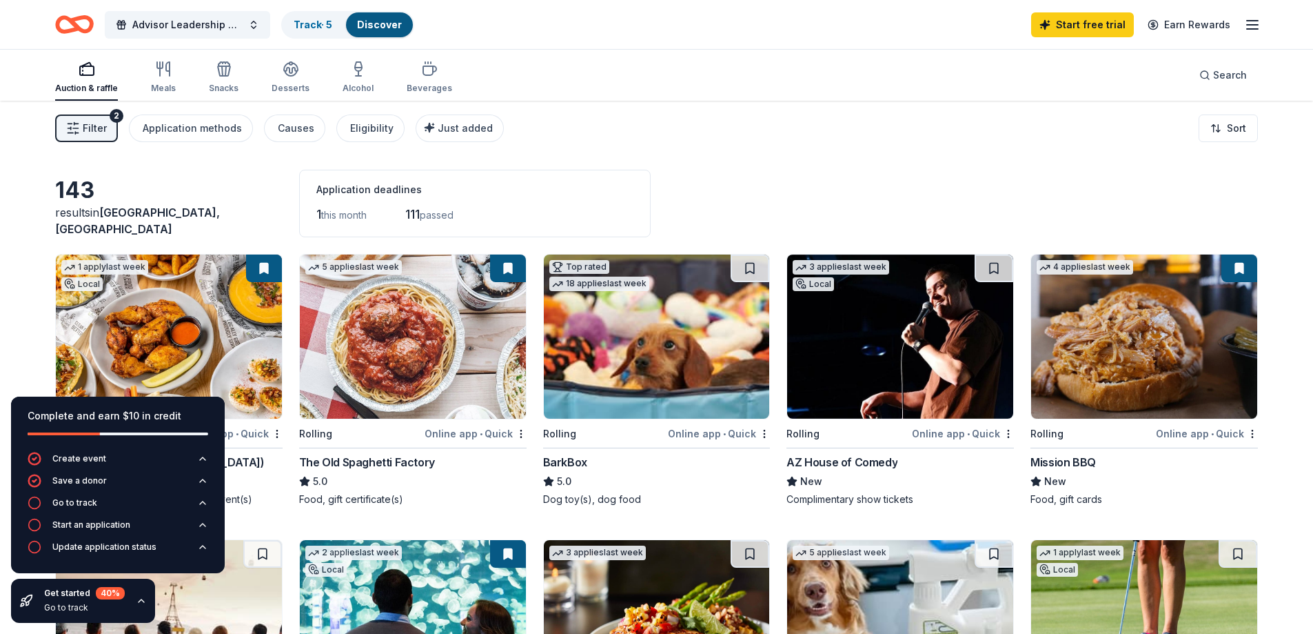
click at [585, 405] on img at bounding box center [657, 336] width 226 height 164
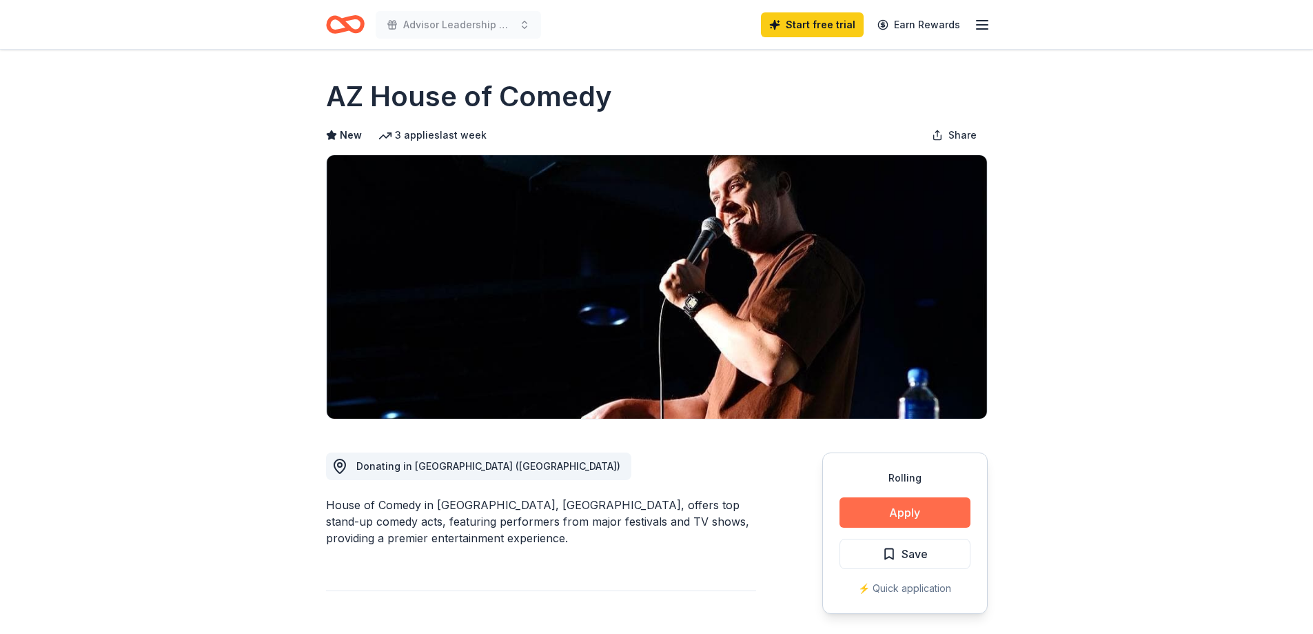
click at [927, 507] on button "Apply" at bounding box center [905, 512] width 131 height 30
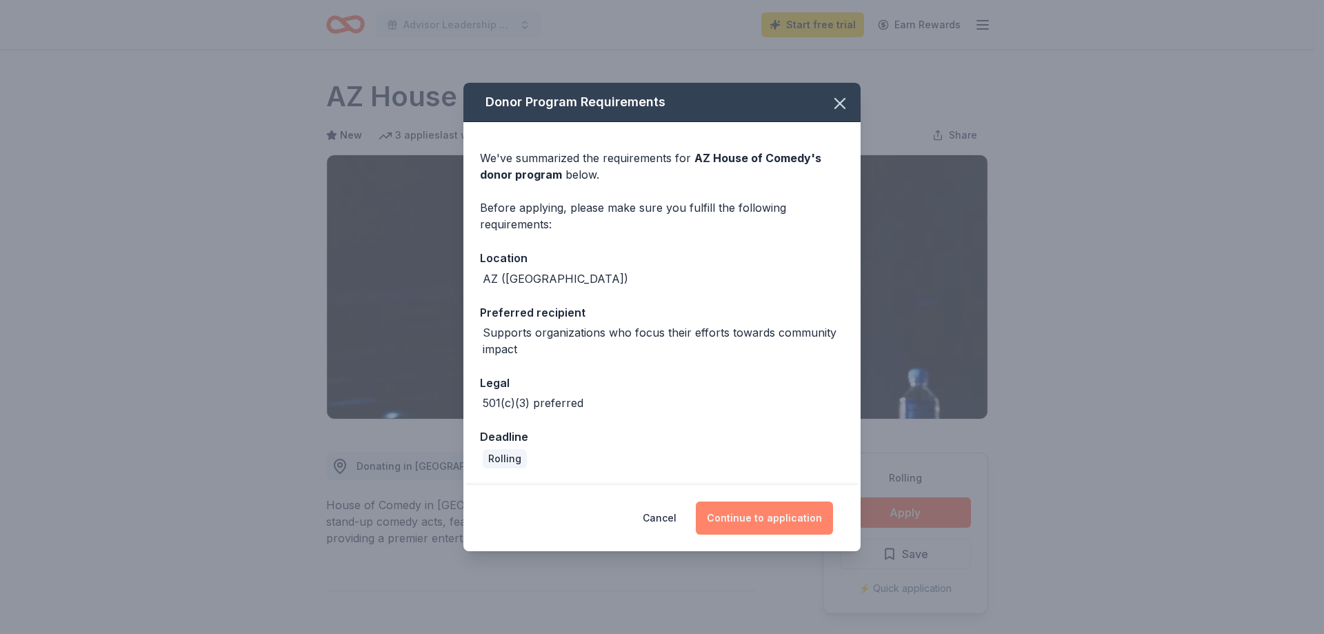
click at [744, 521] on button "Continue to application" at bounding box center [764, 517] width 137 height 33
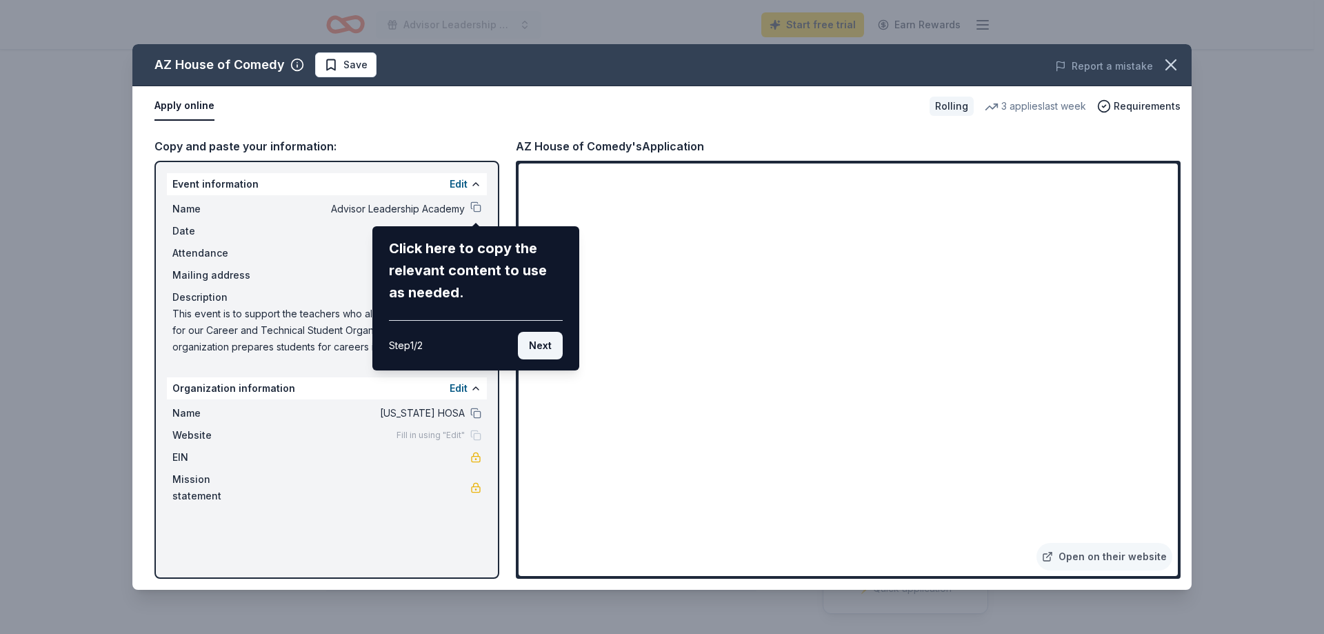
click at [535, 347] on button "Next" at bounding box center [540, 346] width 45 height 28
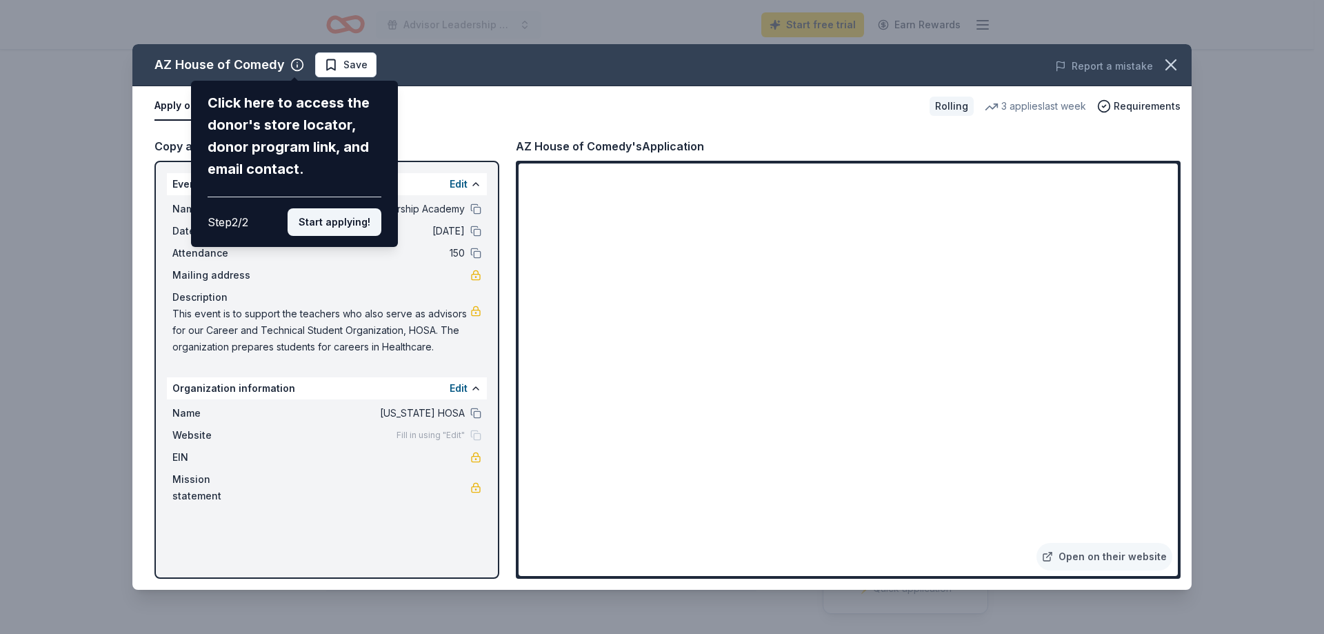
click at [314, 225] on button "Start applying!" at bounding box center [334, 222] width 94 height 28
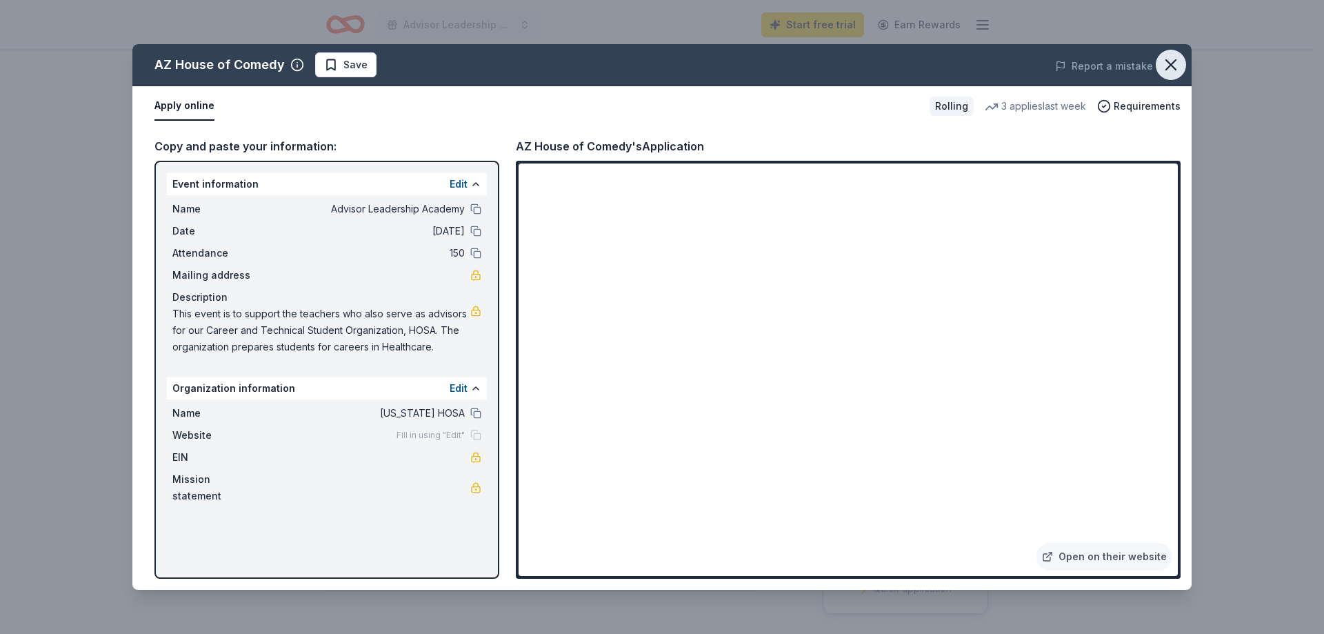
click at [1168, 71] on icon "button" at bounding box center [1170, 64] width 19 height 19
